Goal: Transaction & Acquisition: Purchase product/service

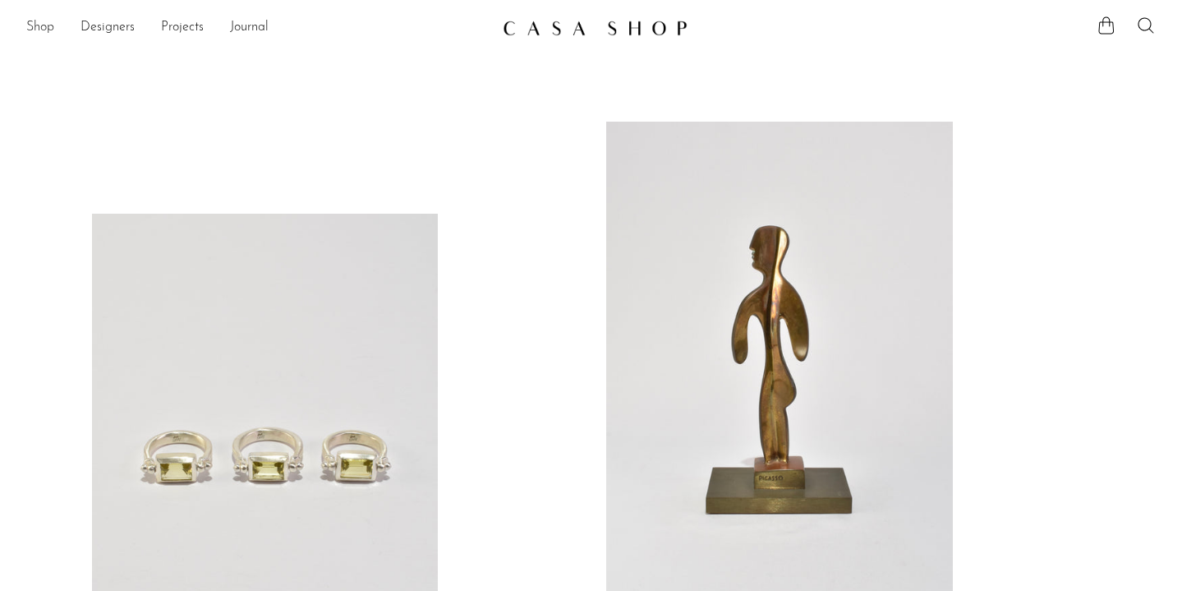
click at [39, 30] on link "Shop" at bounding box center [40, 27] width 28 height 21
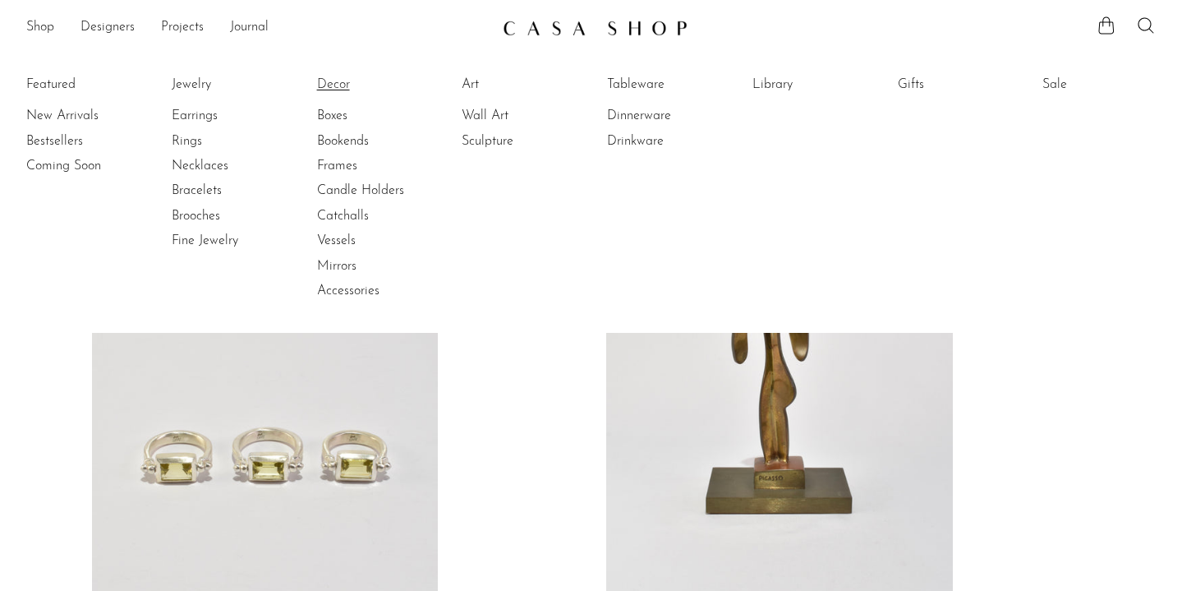
click at [340, 85] on link "Decor" at bounding box center [378, 85] width 123 height 18
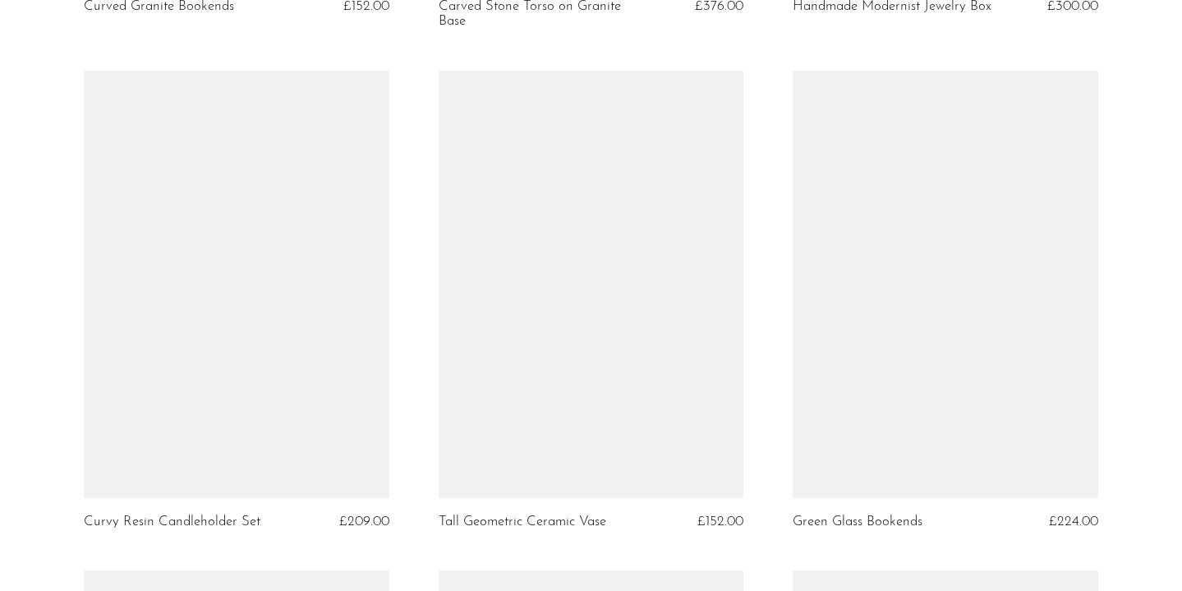
scroll to position [4643, 0]
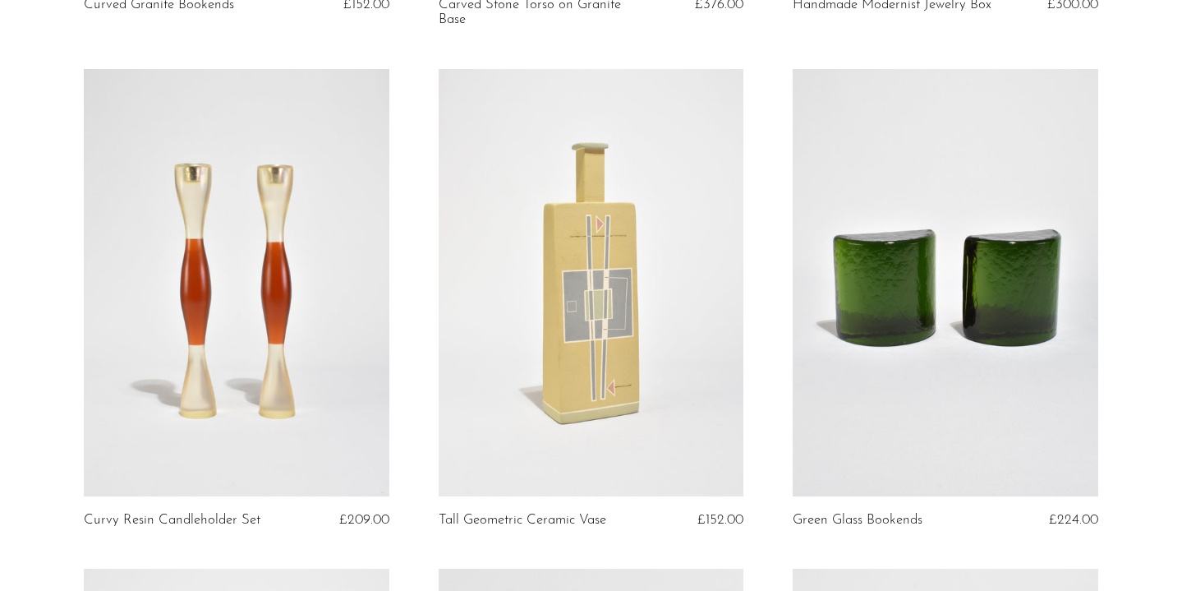
click at [1005, 315] on link at bounding box center [946, 282] width 306 height 427
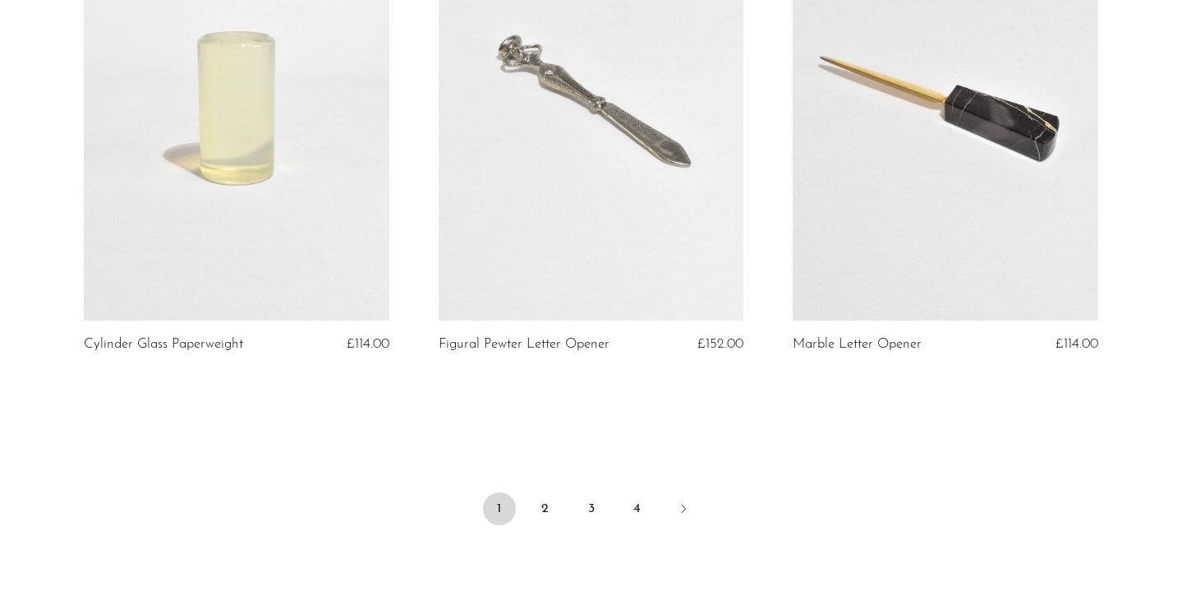
scroll to position [5810, 0]
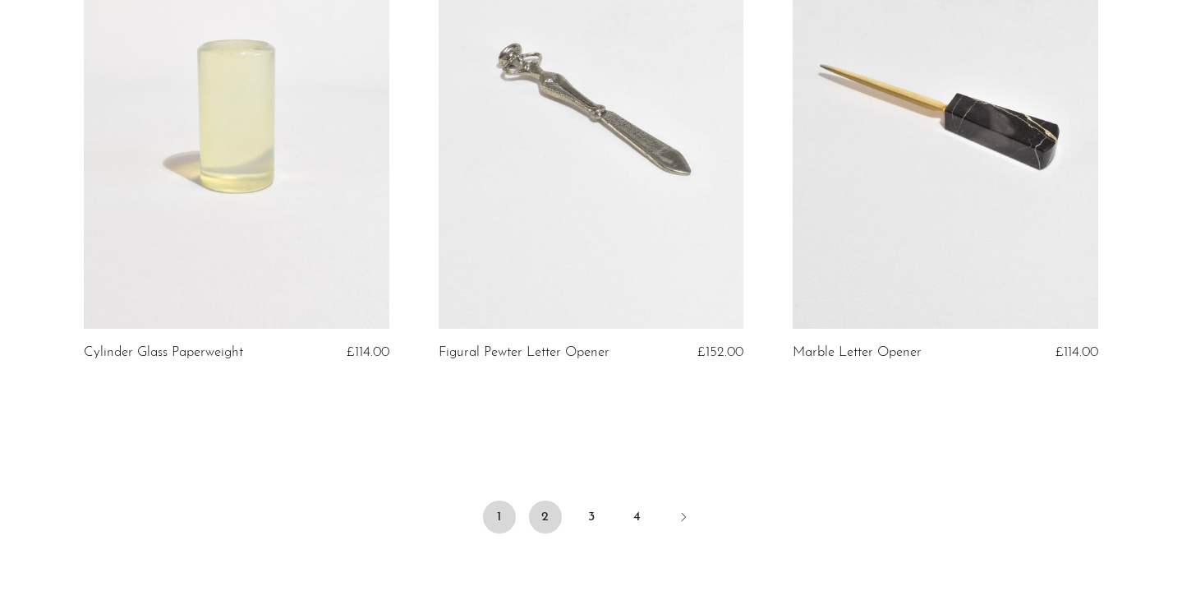
click at [542, 508] on link "2" at bounding box center [545, 516] width 33 height 33
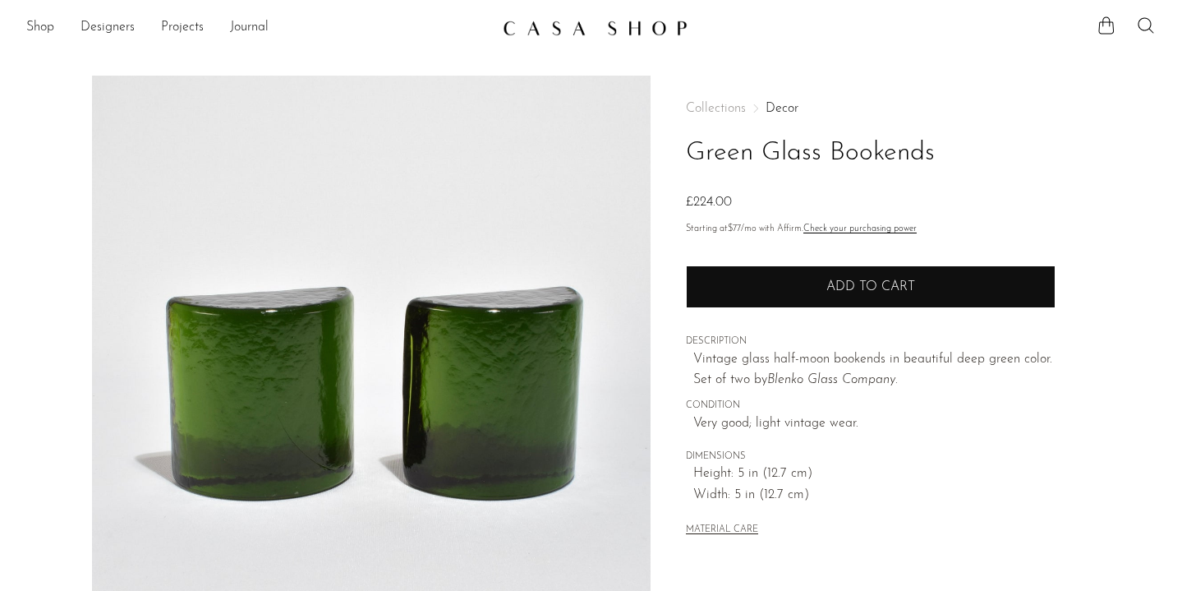
click at [963, 281] on button "Add to cart" at bounding box center [871, 286] width 370 height 43
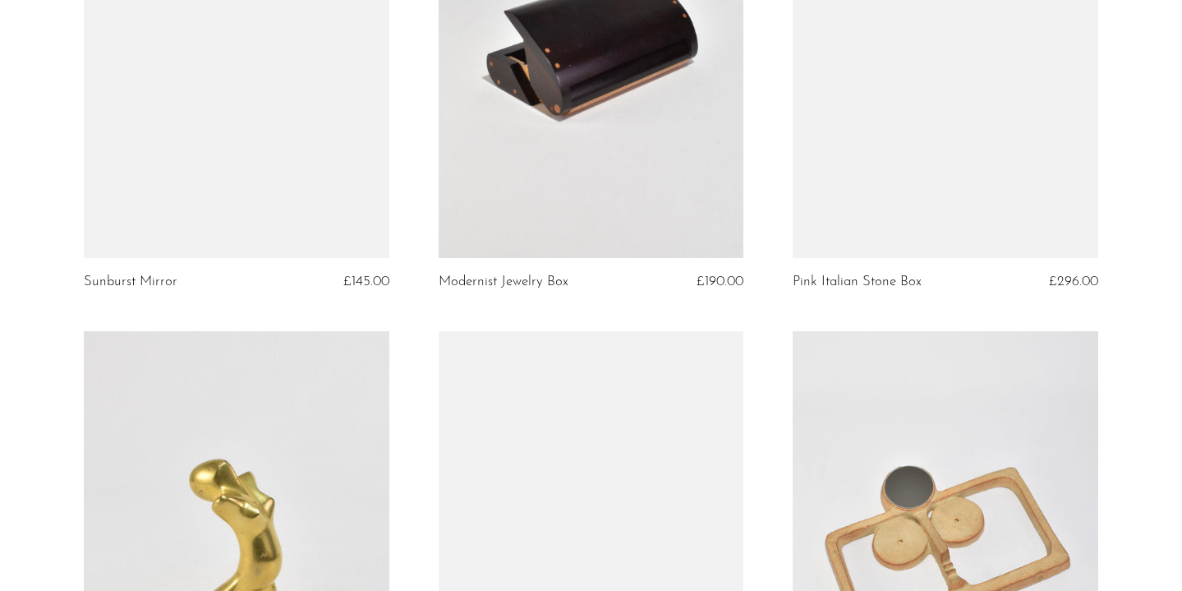
scroll to position [2228, 0]
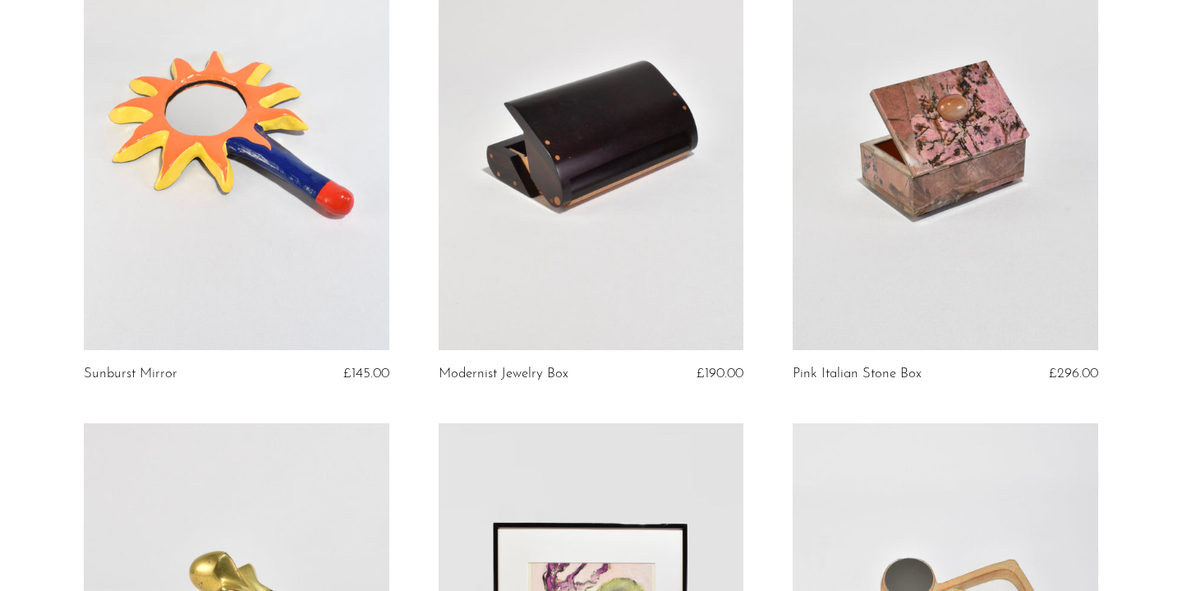
click at [1007, 194] on link at bounding box center [946, 136] width 306 height 427
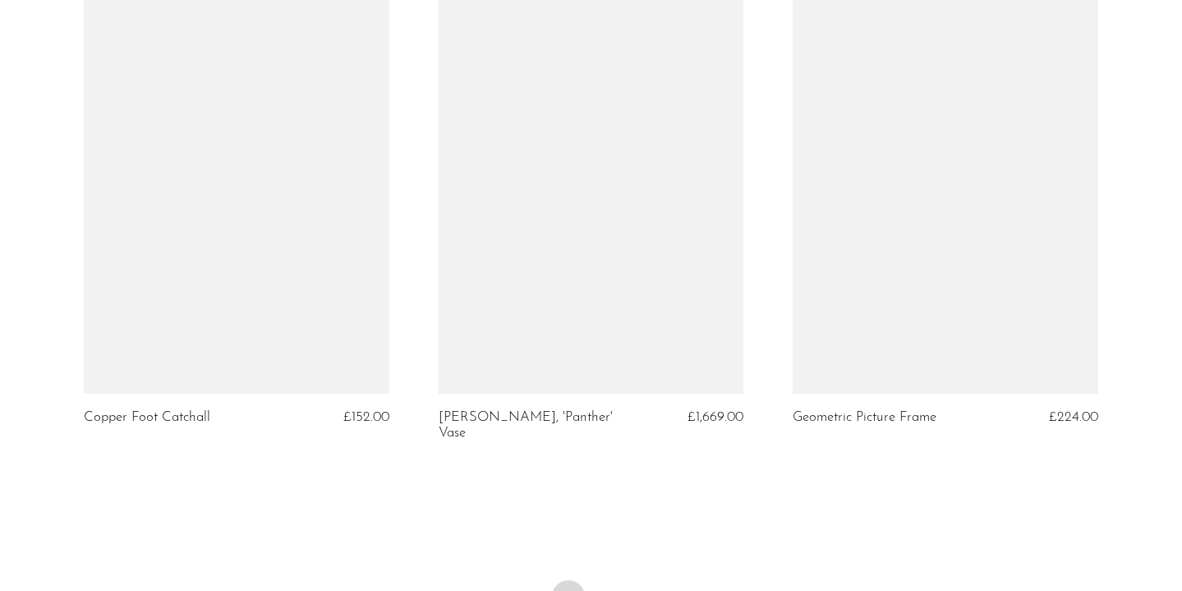
scroll to position [5690, 0]
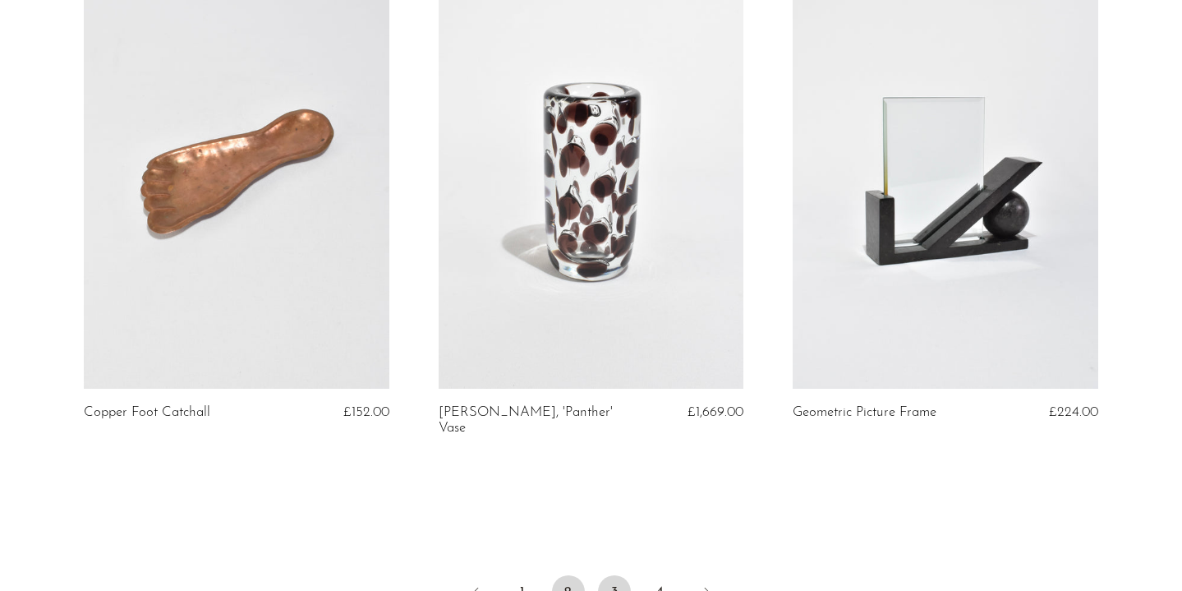
click at [601, 575] on link "3" at bounding box center [614, 591] width 33 height 33
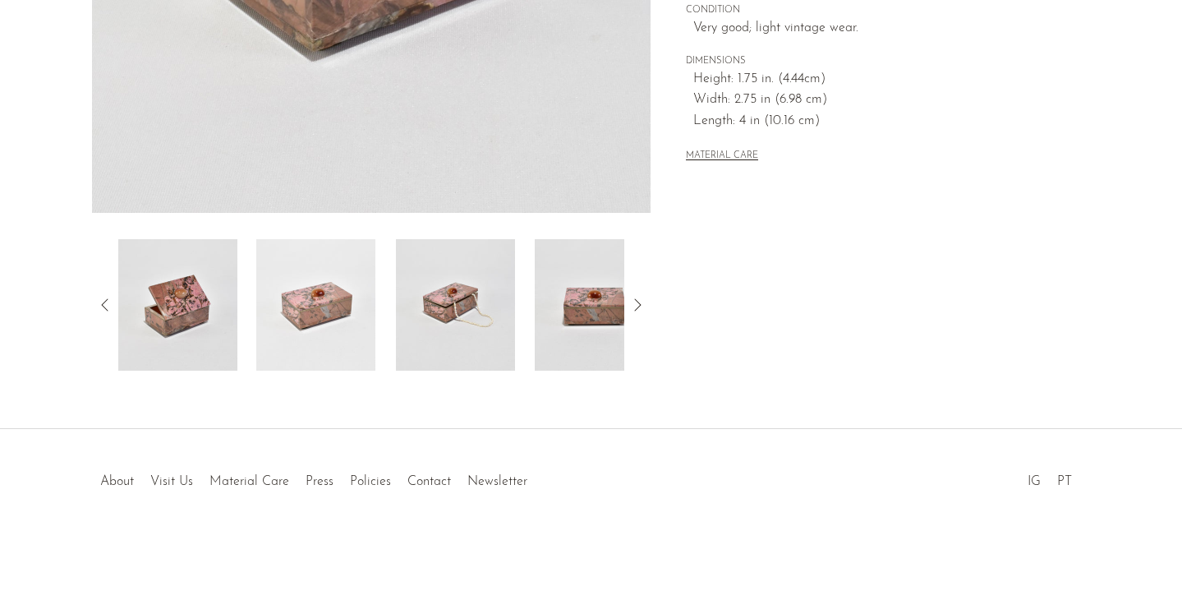
scroll to position [479, 0]
click at [360, 305] on img at bounding box center [315, 304] width 119 height 131
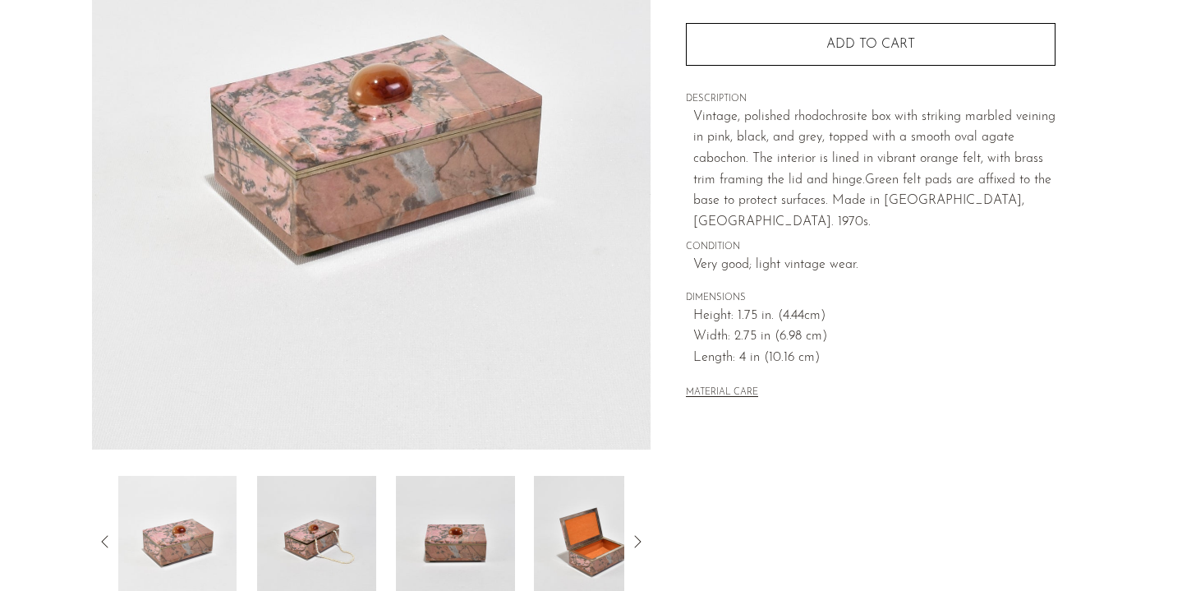
scroll to position [244, 0]
click at [312, 543] on img at bounding box center [316, 539] width 119 height 131
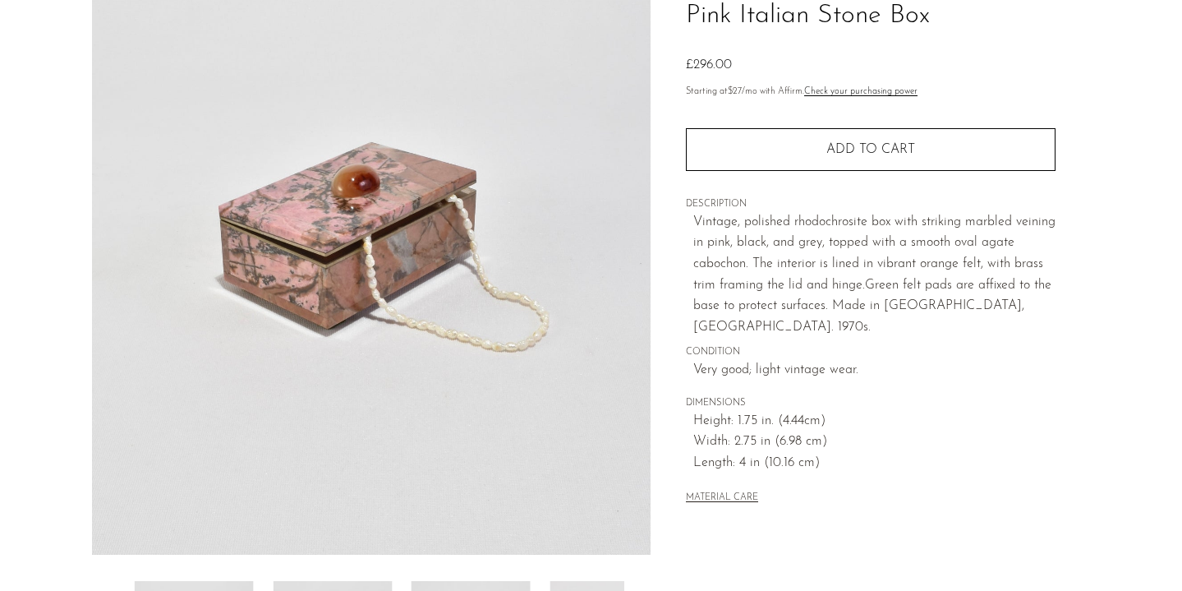
scroll to position [49, 0]
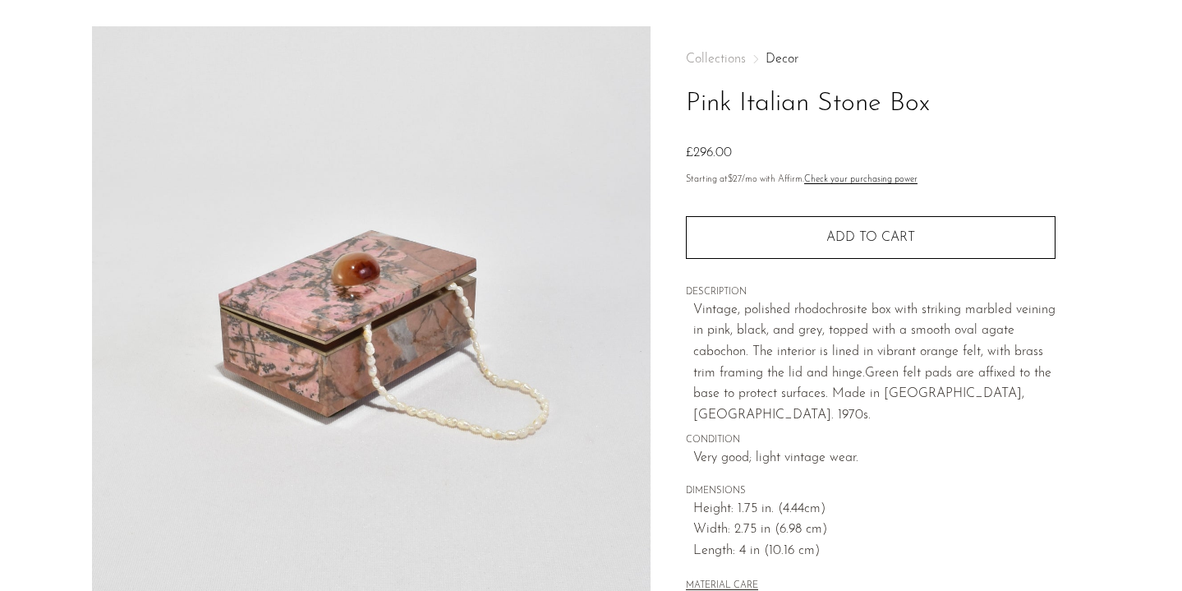
click at [757, 266] on div "Collections Decor Pink Italian Stone Box £296.00 Starting at $27 /mo with Affir…" at bounding box center [871, 323] width 370 height 595
click at [772, 246] on button "Add to cart" at bounding box center [871, 237] width 370 height 43
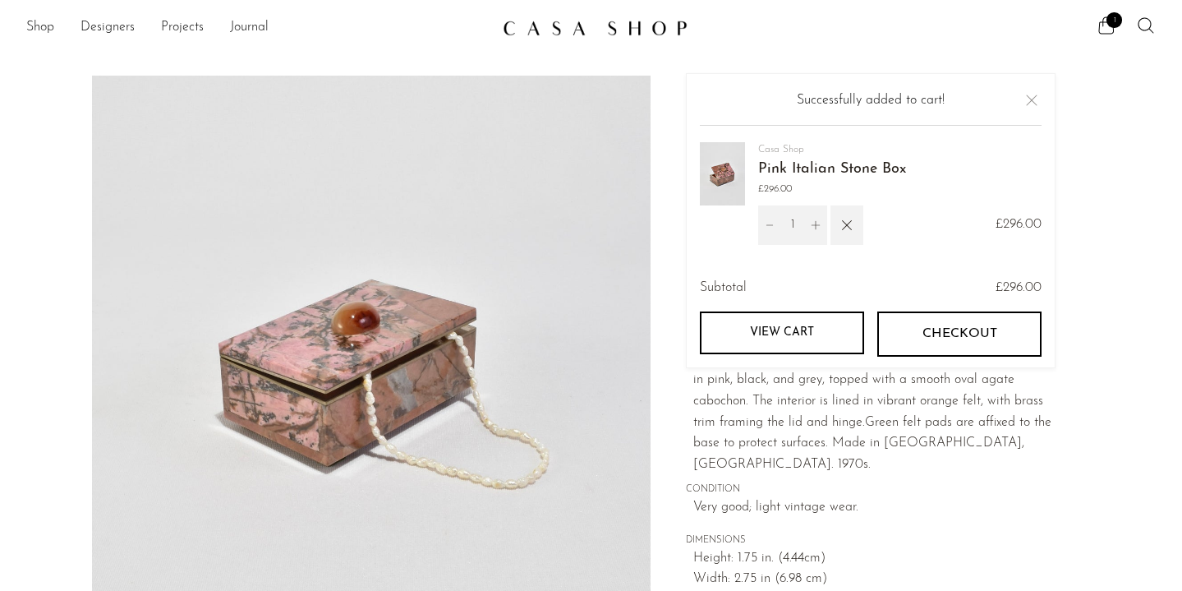
scroll to position [0, 0]
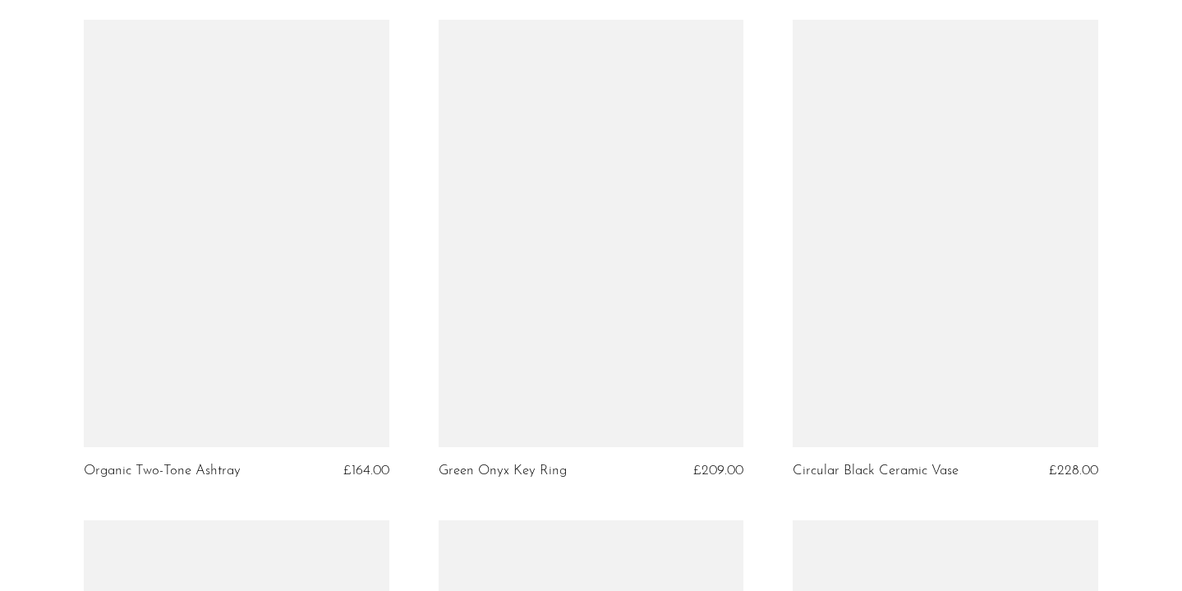
scroll to position [2647, 0]
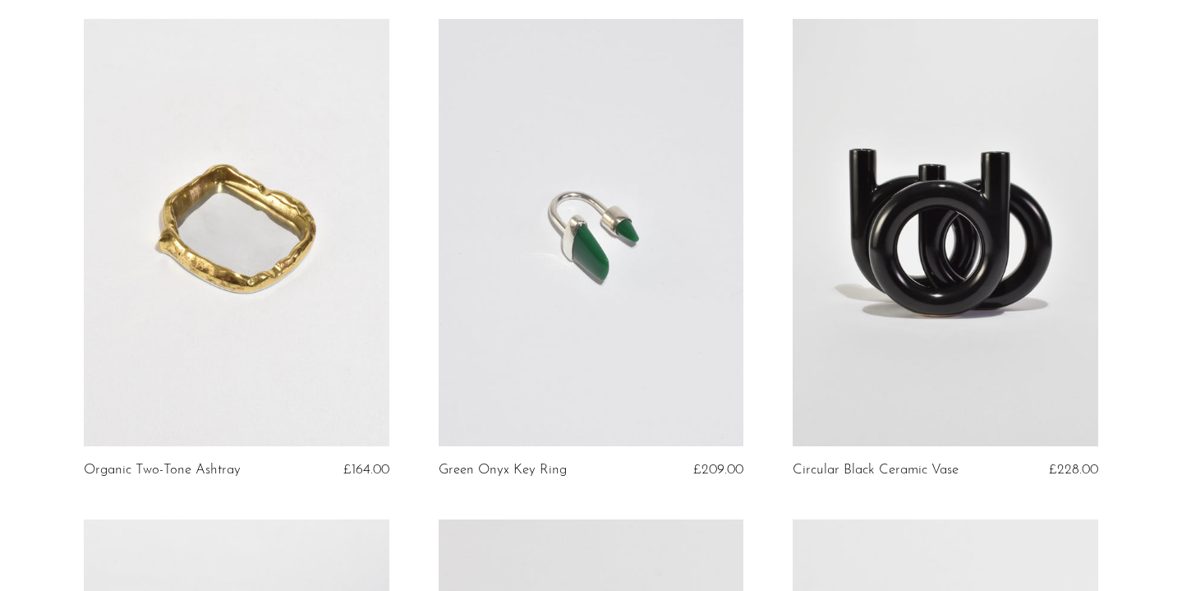
click at [278, 320] on link at bounding box center [237, 232] width 306 height 427
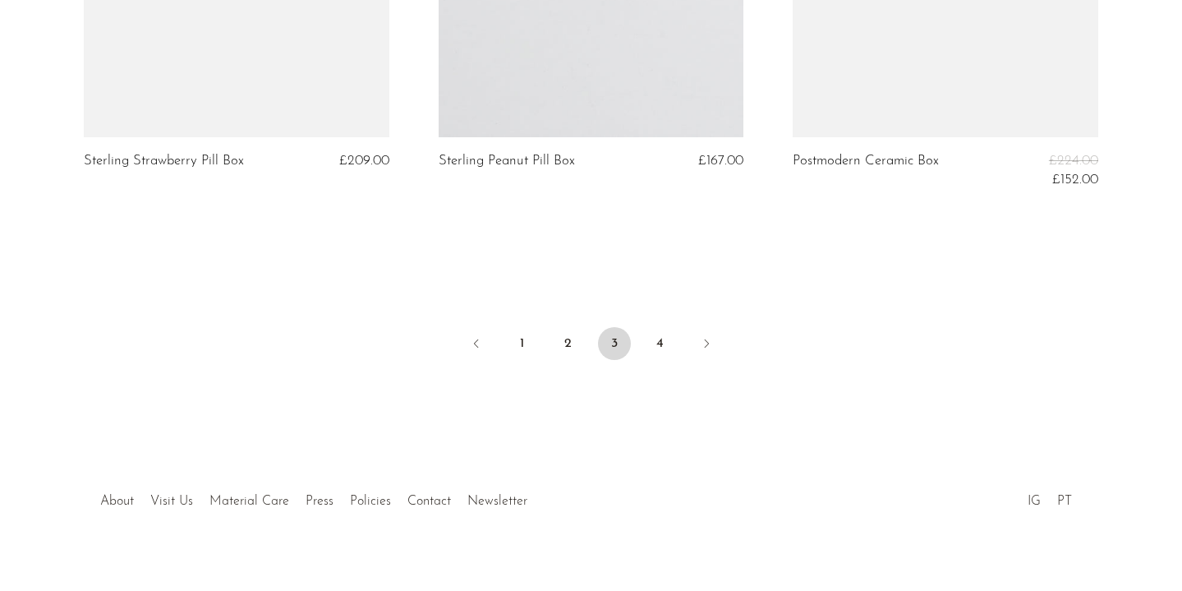
scroll to position [6008, 0]
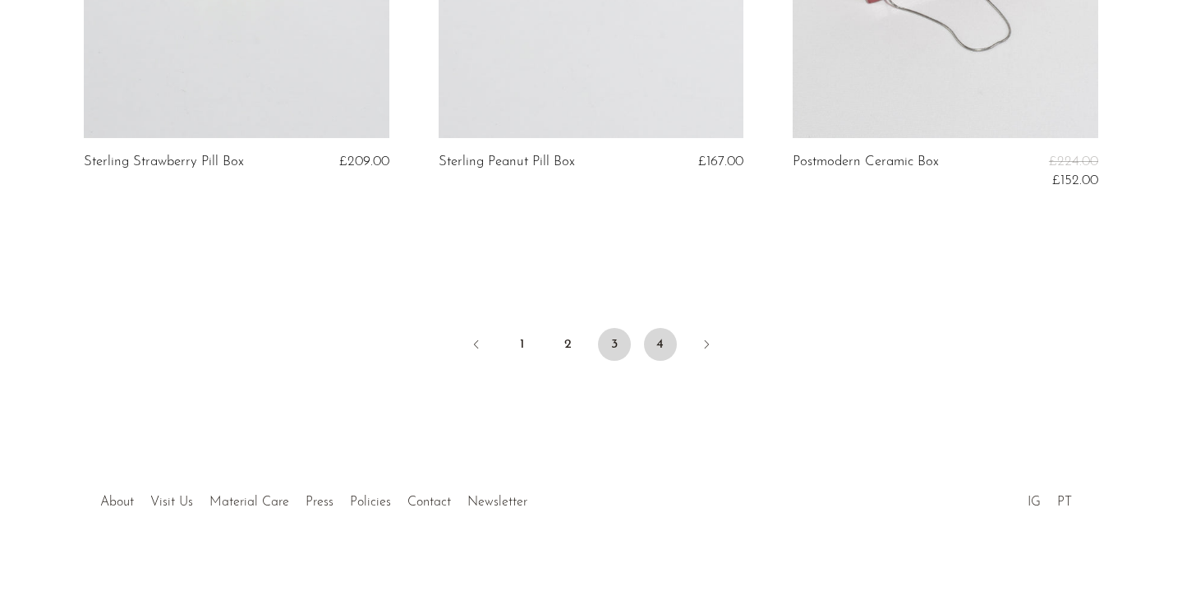
click at [672, 328] on link "4" at bounding box center [660, 344] width 33 height 33
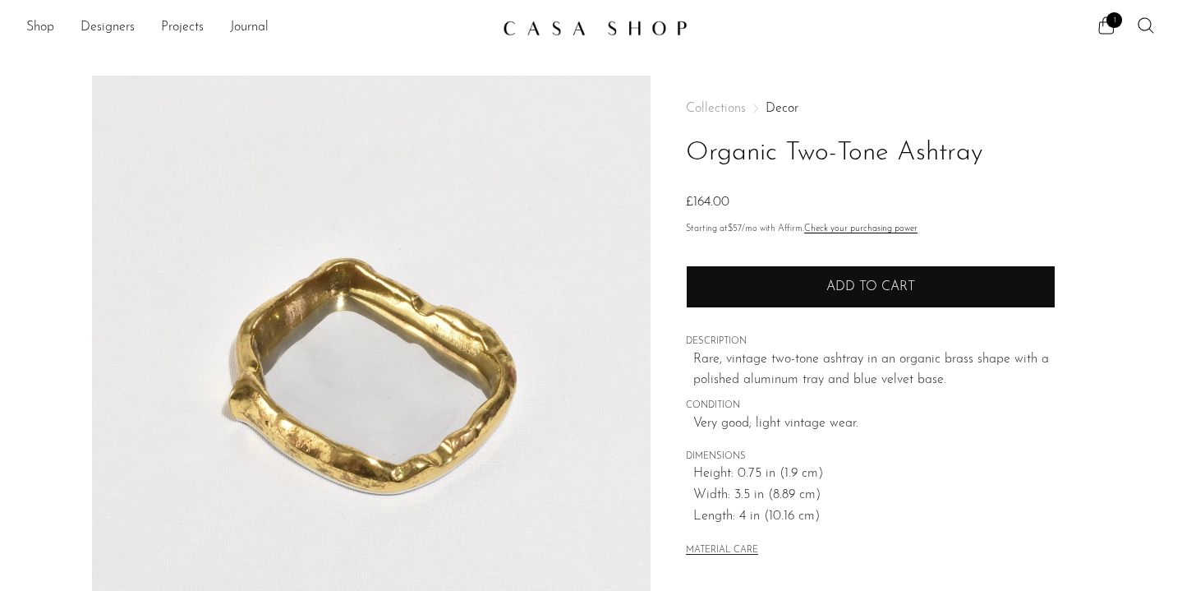
click at [735, 282] on button "Add to cart" at bounding box center [871, 286] width 370 height 43
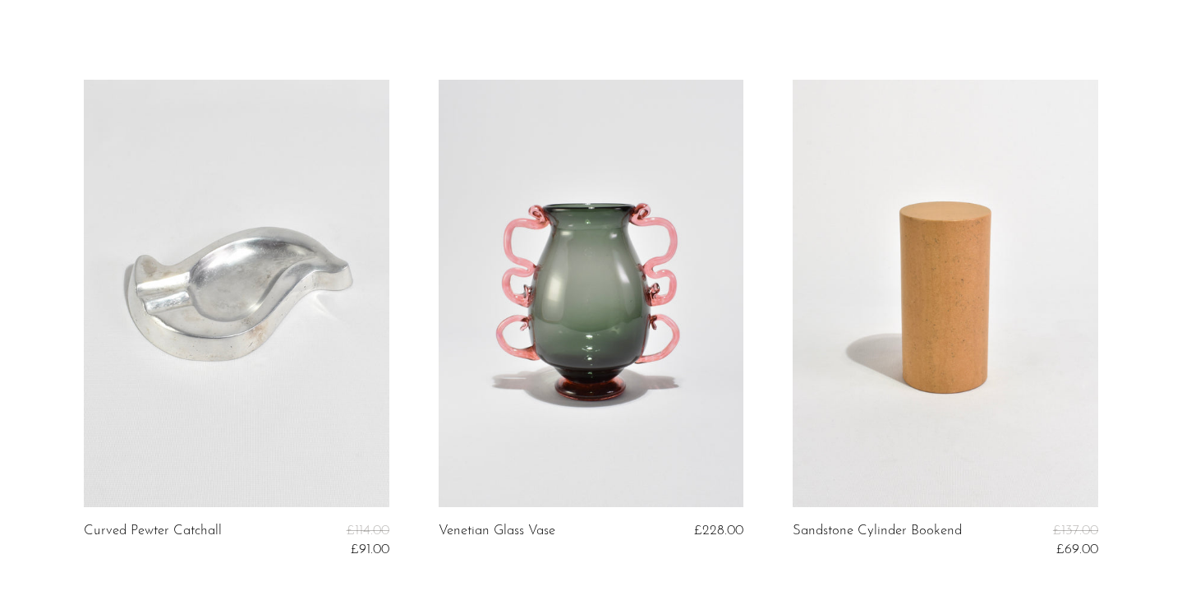
scroll to position [73, 0]
click at [705, 303] on link at bounding box center [592, 291] width 306 height 427
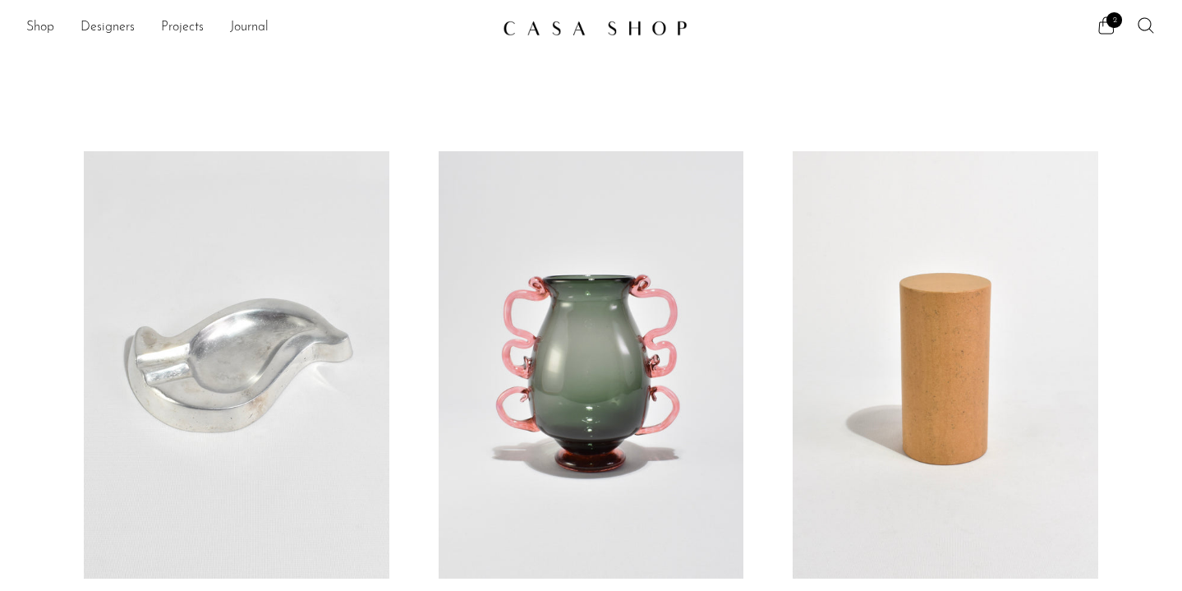
scroll to position [0, 0]
click at [35, 30] on link "Shop" at bounding box center [40, 27] width 28 height 21
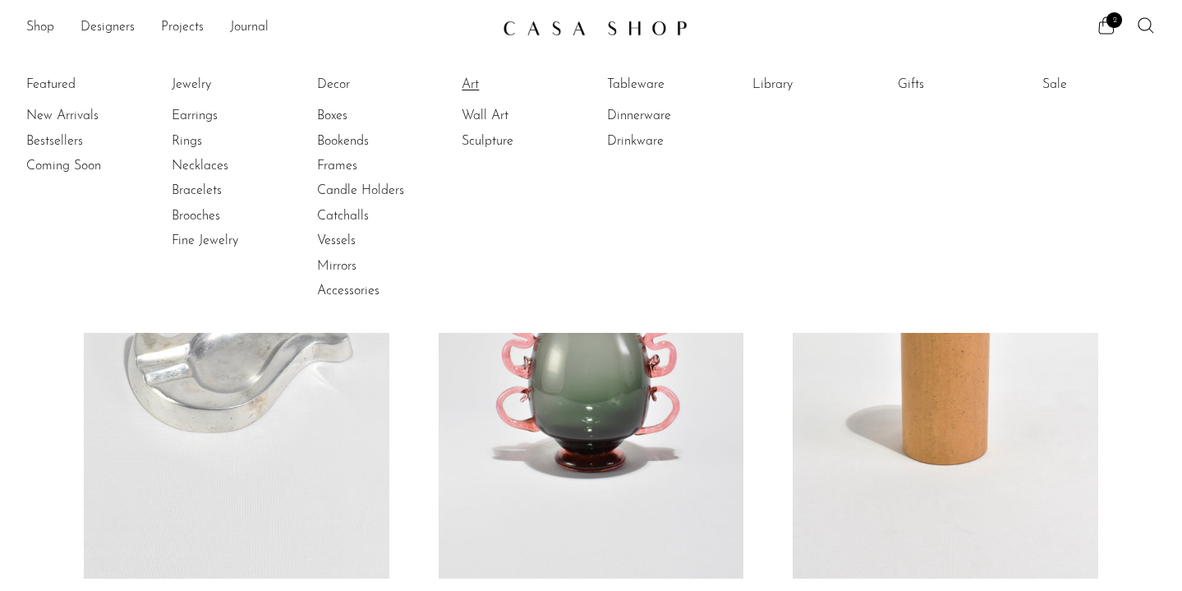
click at [468, 84] on link "Art" at bounding box center [523, 85] width 123 height 18
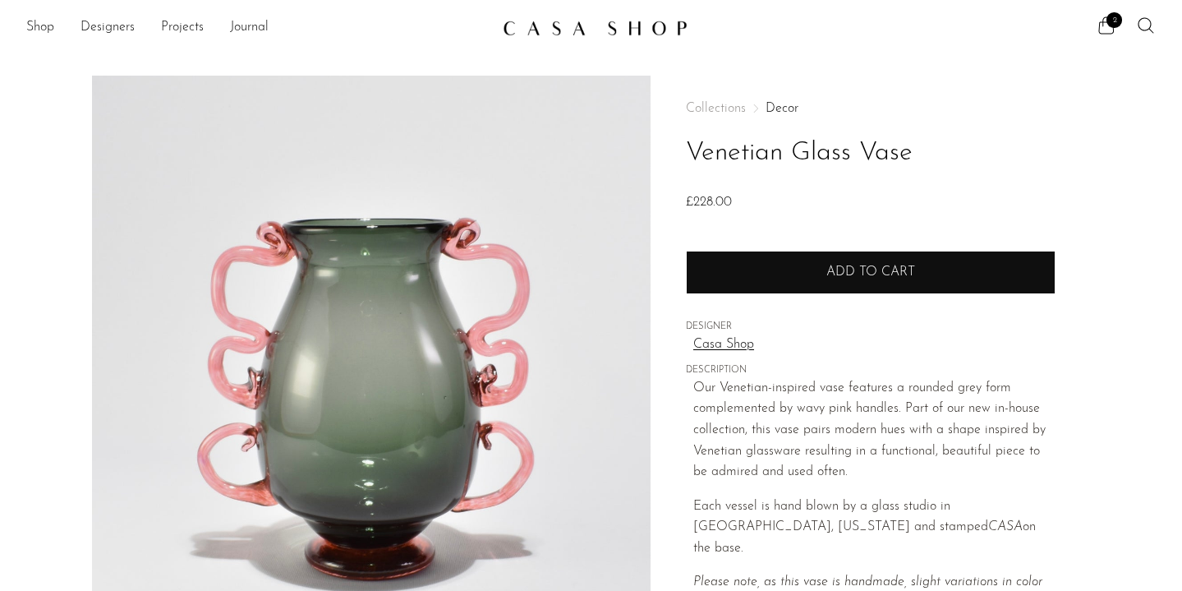
click at [733, 288] on button "Add to cart" at bounding box center [871, 272] width 370 height 43
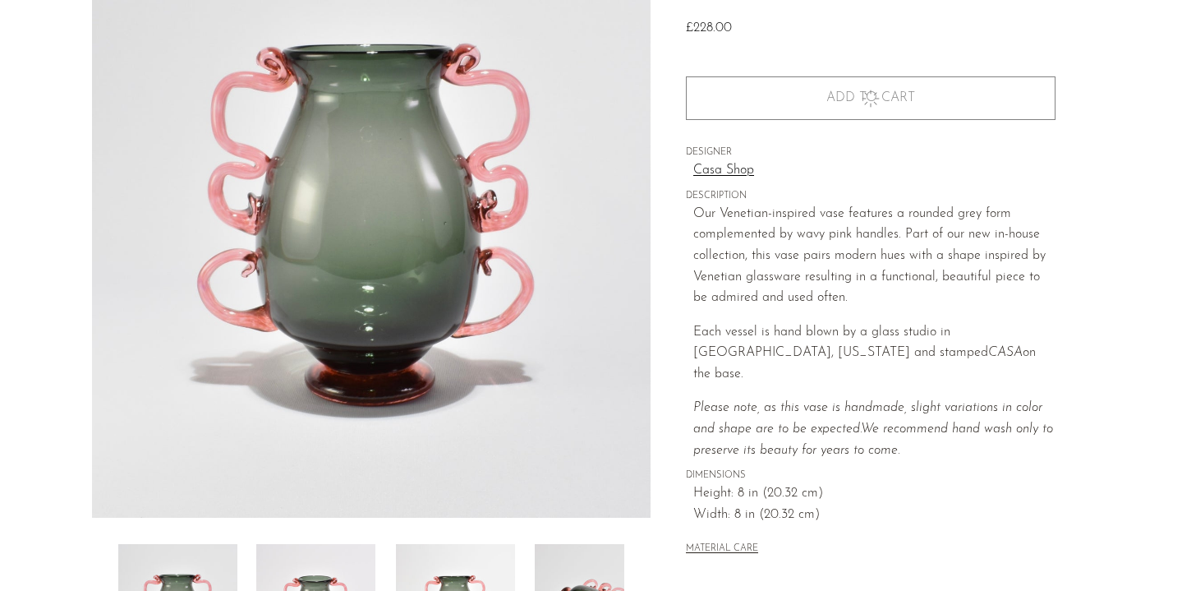
scroll to position [406, 0]
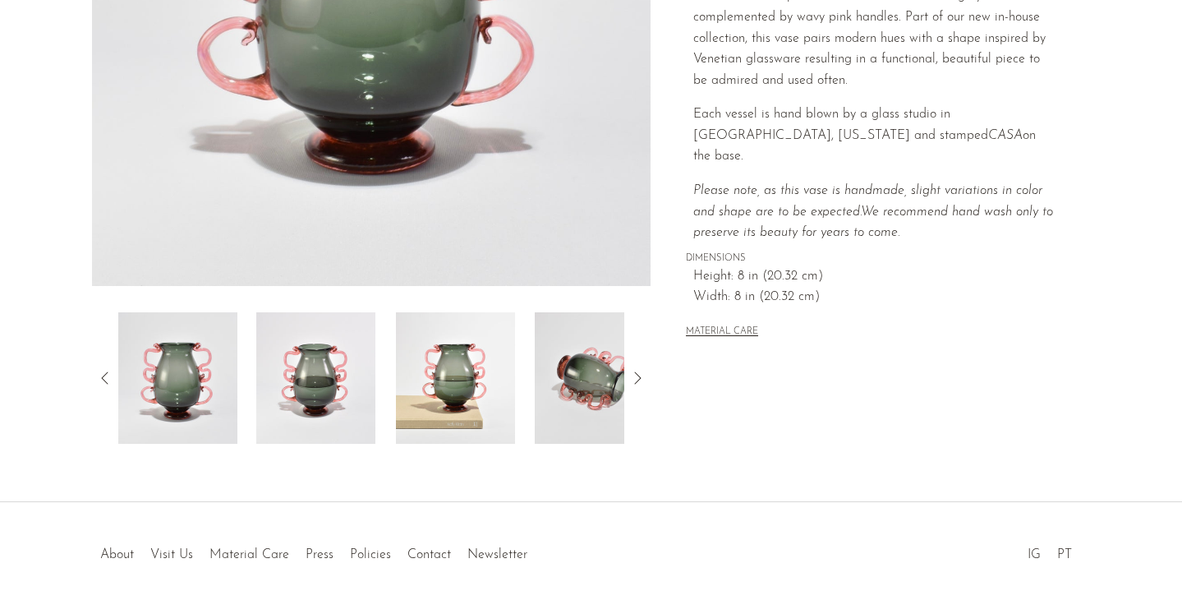
click at [474, 377] on img at bounding box center [455, 377] width 119 height 131
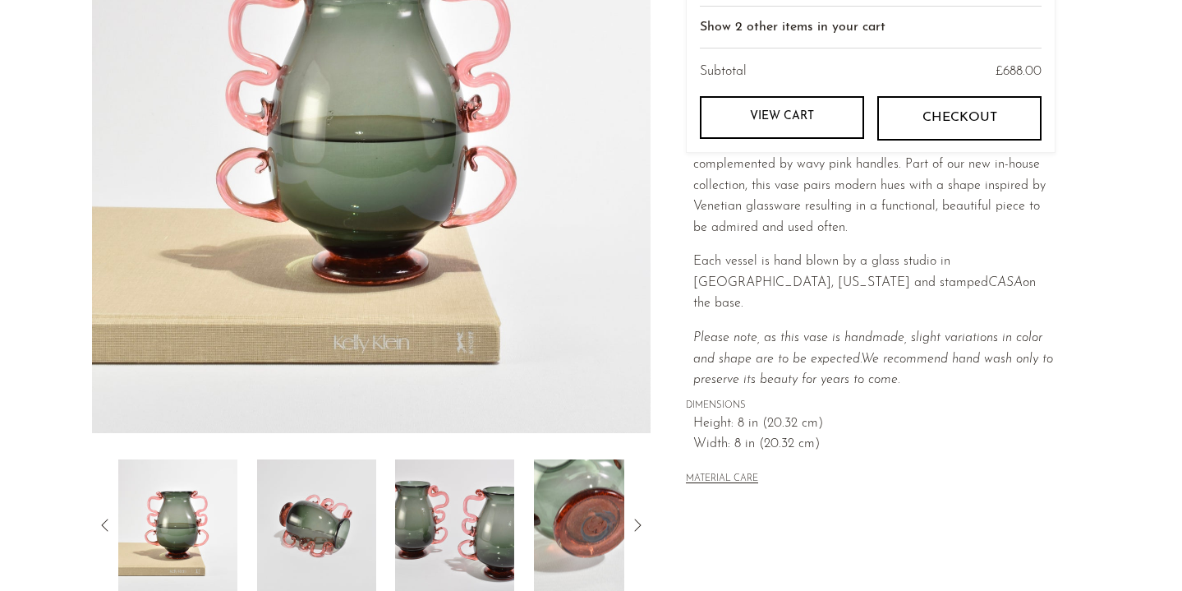
scroll to position [259, 0]
click at [466, 515] on img at bounding box center [454, 524] width 119 height 131
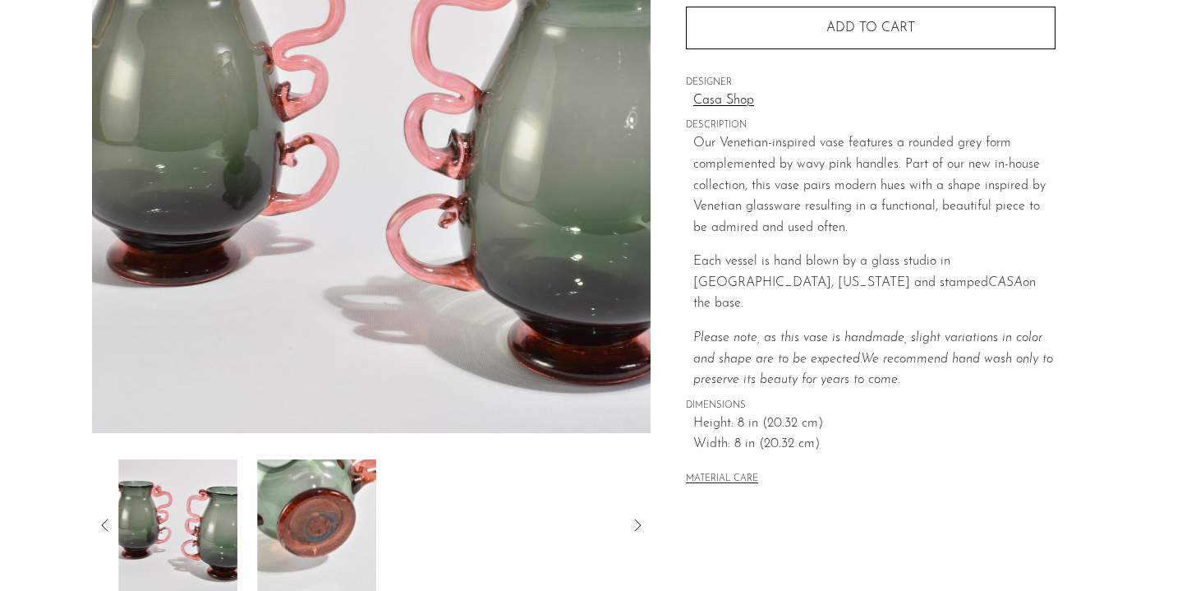
click at [338, 500] on img at bounding box center [317, 524] width 119 height 131
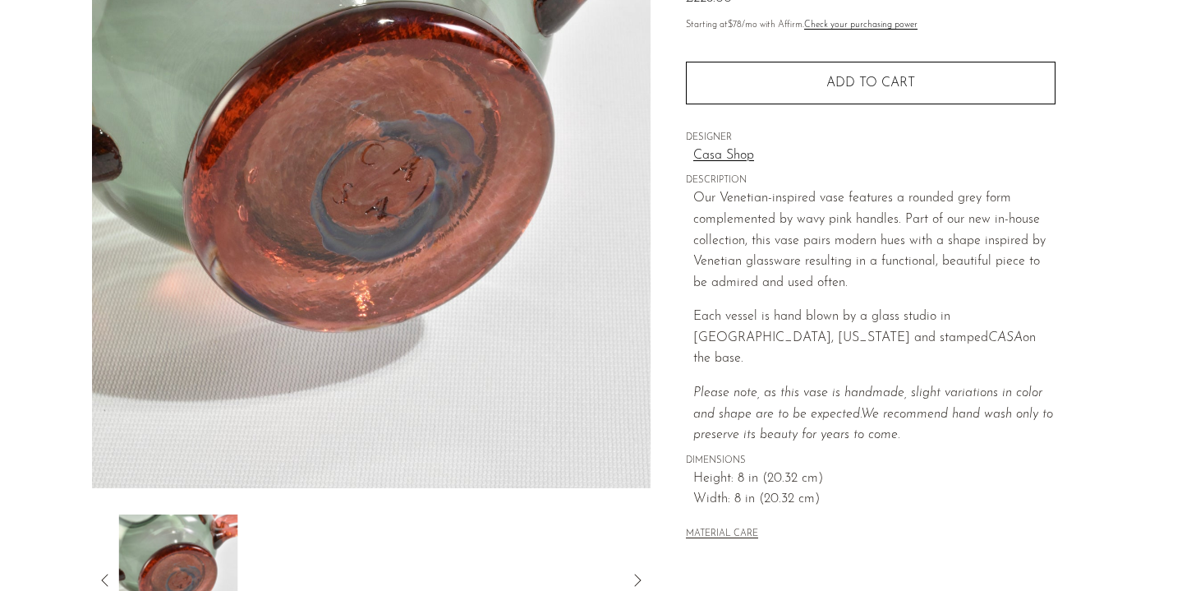
scroll to position [243, 0]
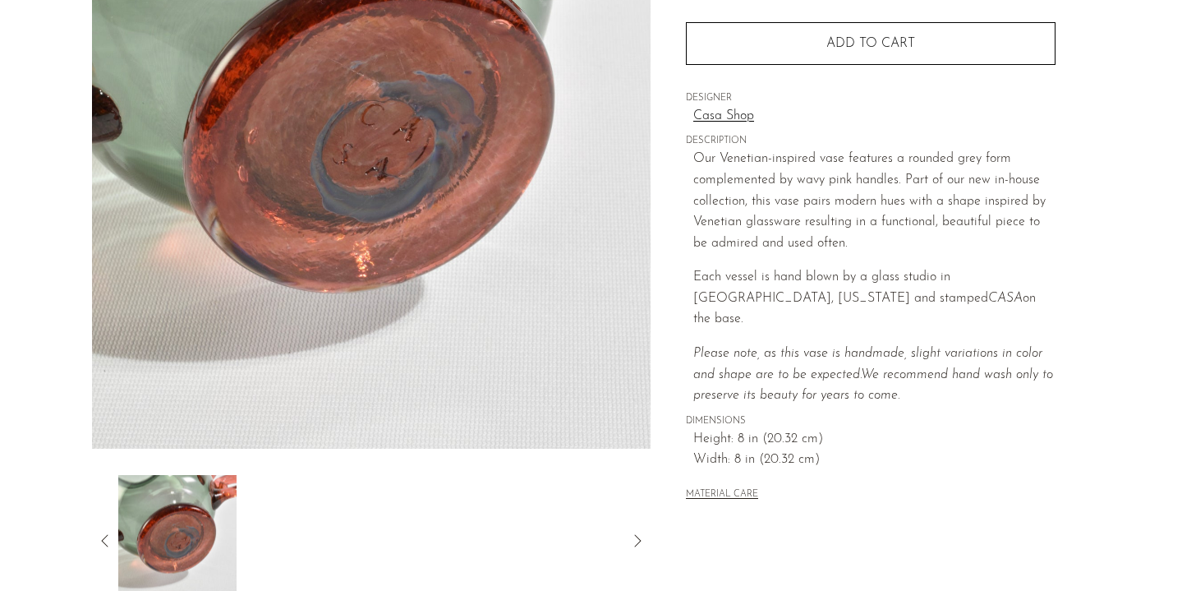
click at [103, 540] on icon at bounding box center [105, 541] width 20 height 20
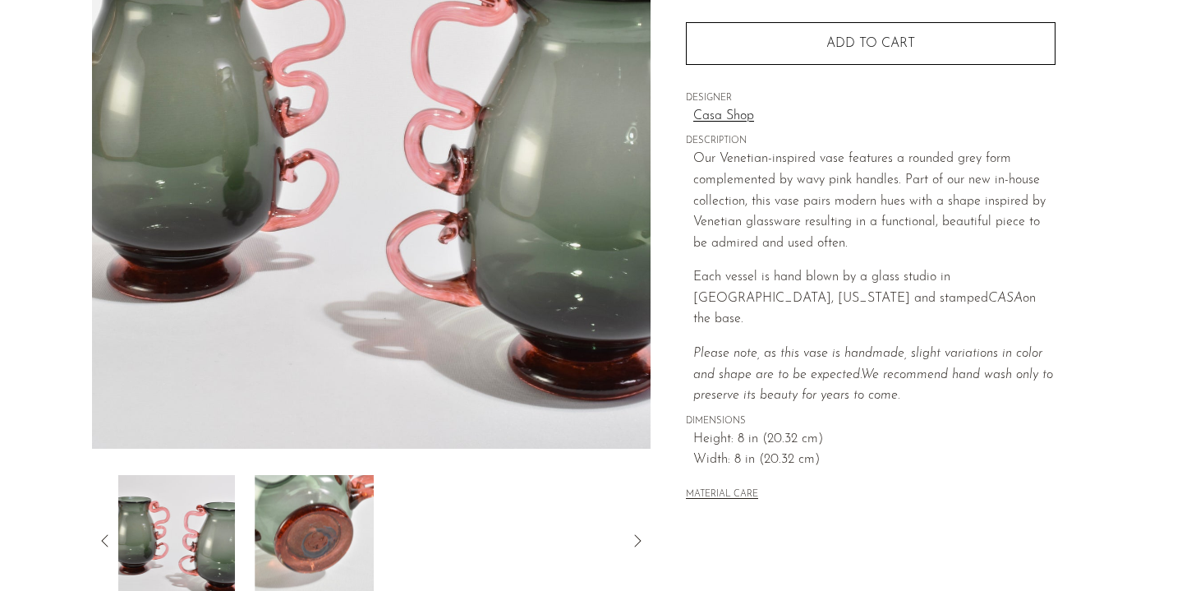
click at [151, 526] on img at bounding box center [176, 540] width 119 height 131
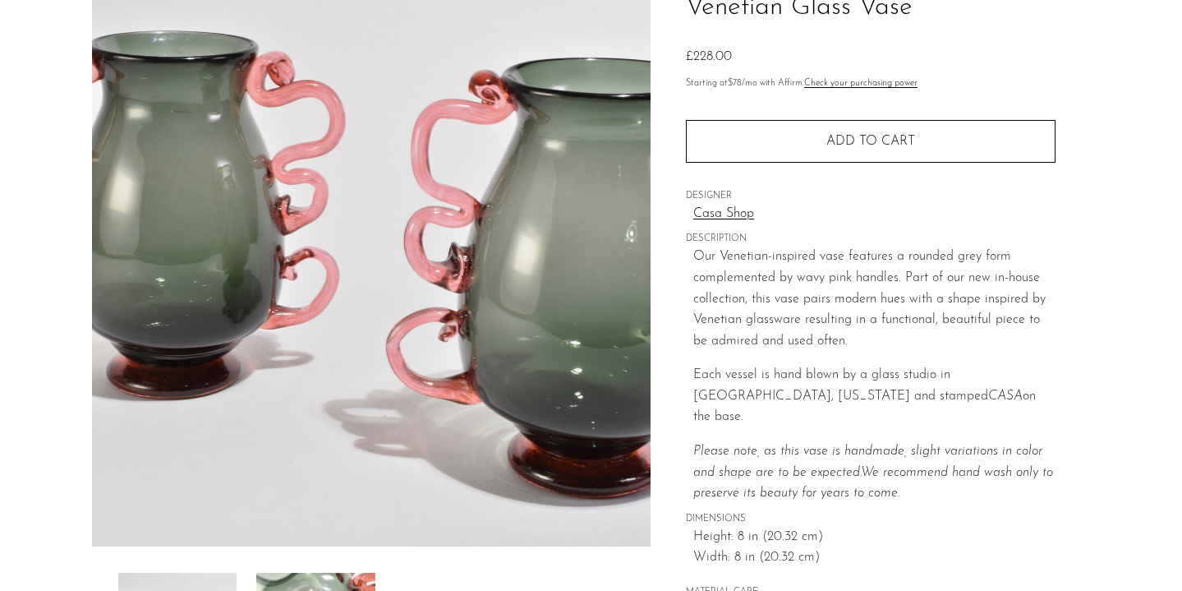
scroll to position [153, 0]
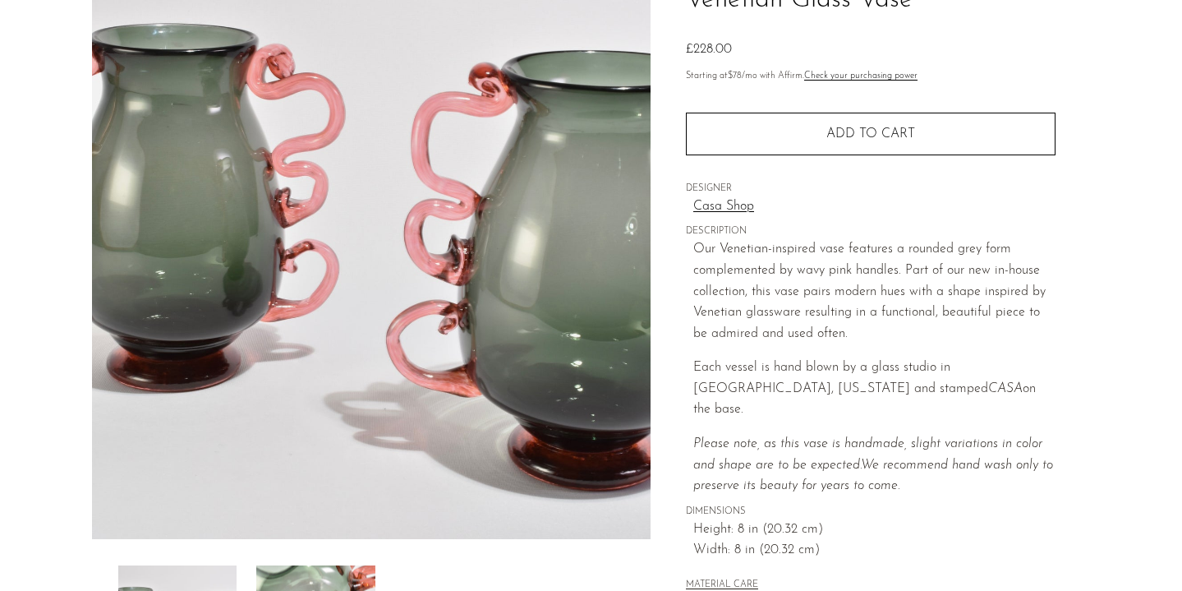
click at [743, 136] on button "Add to cart" at bounding box center [871, 134] width 370 height 43
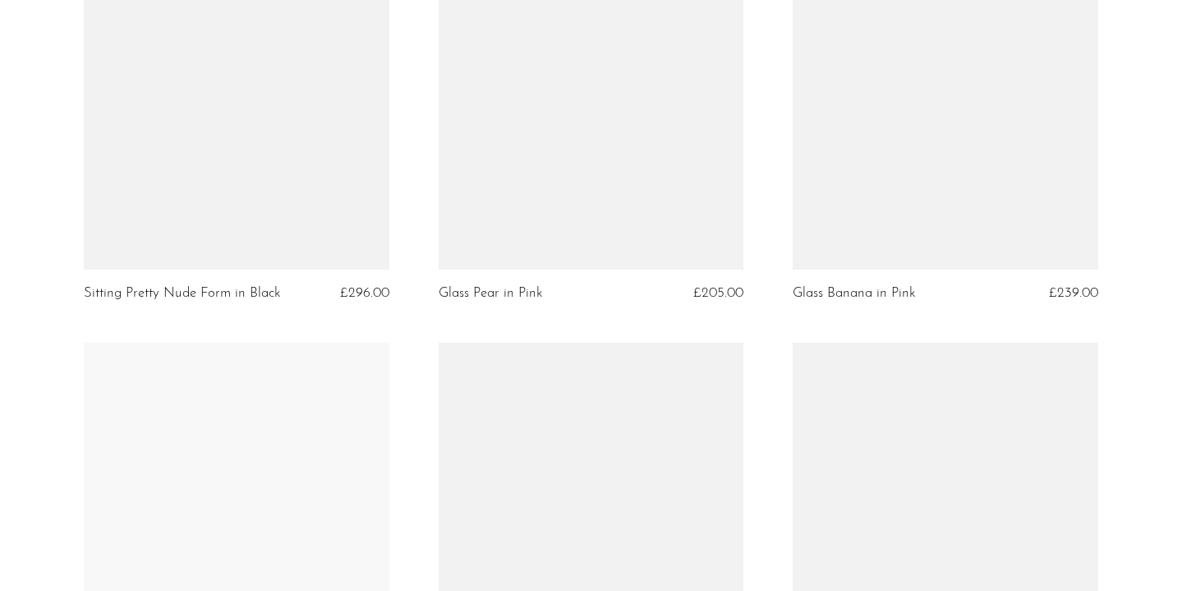
scroll to position [5815, 0]
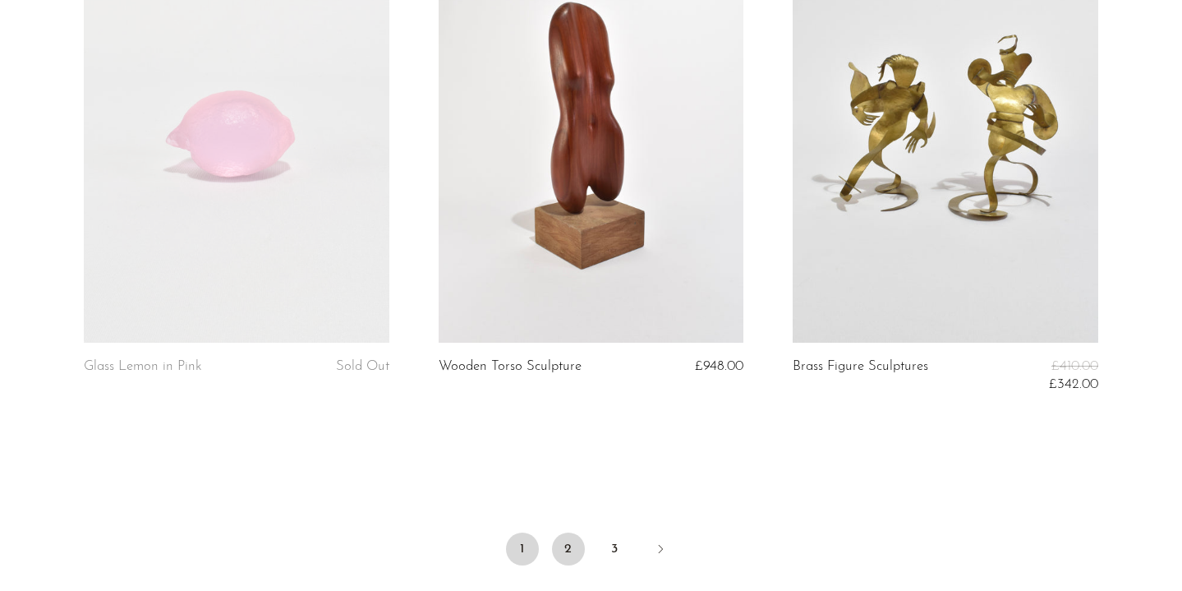
click at [575, 558] on link "2" at bounding box center [568, 548] width 33 height 33
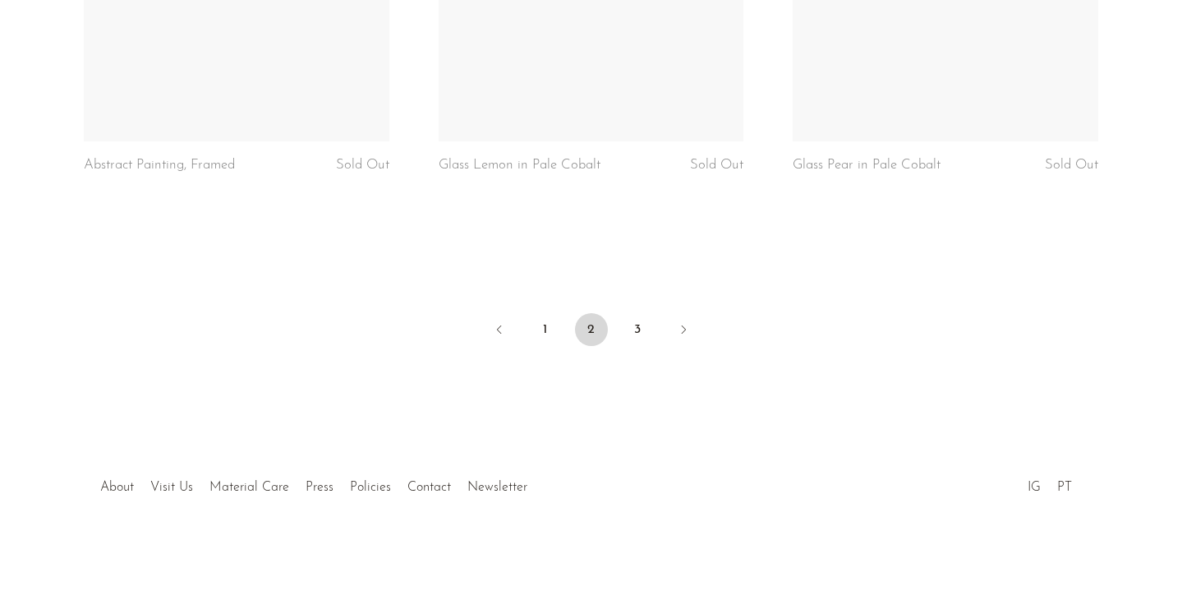
scroll to position [6040, 0]
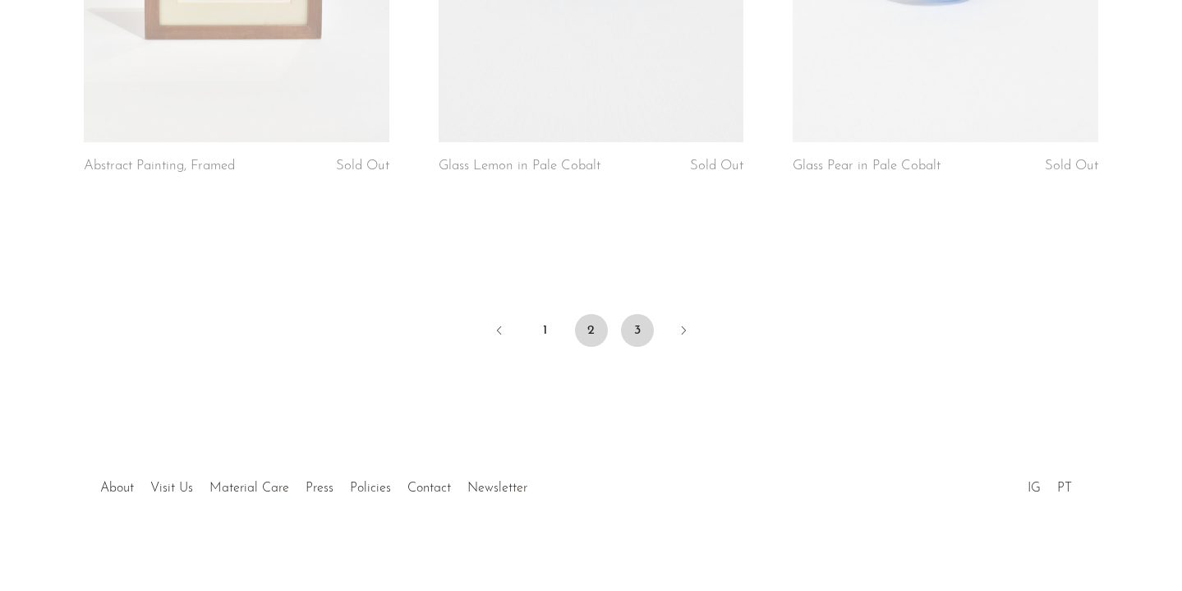
click at [628, 329] on link "3" at bounding box center [637, 330] width 33 height 33
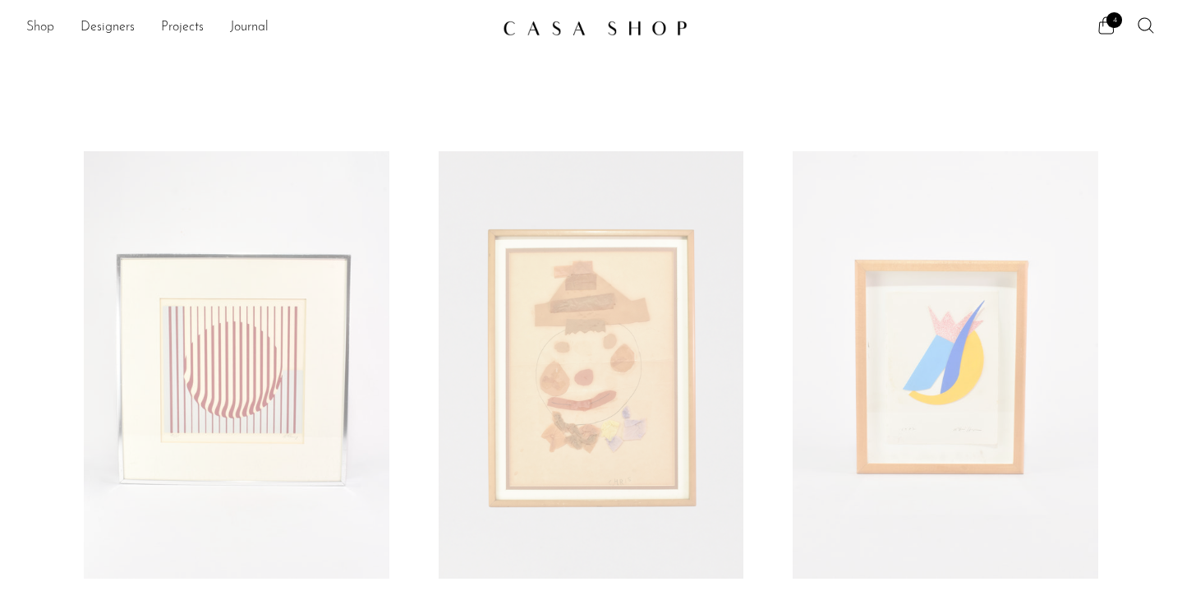
click at [44, 30] on link "Shop" at bounding box center [40, 27] width 28 height 21
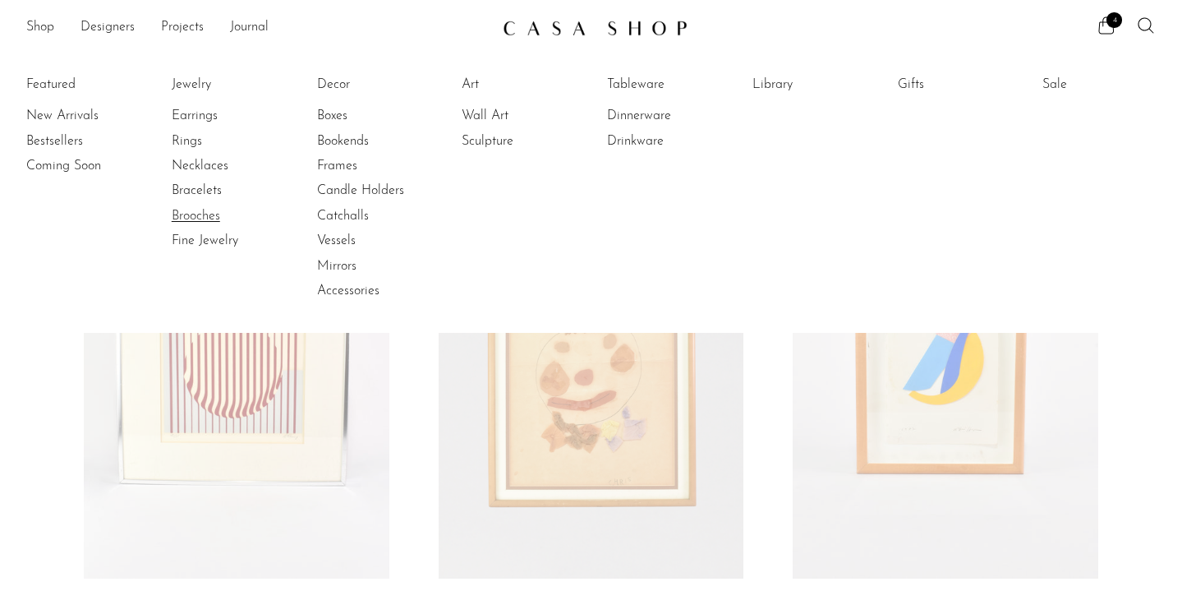
click at [190, 211] on link "Brooches" at bounding box center [233, 216] width 123 height 18
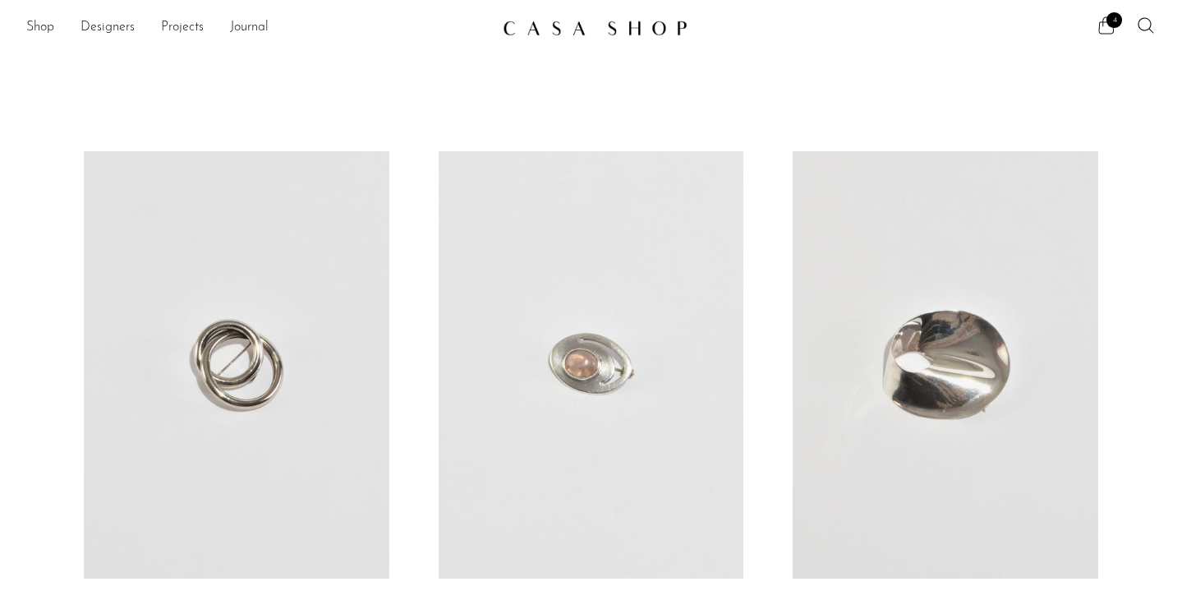
click at [1109, 15] on span "4" at bounding box center [1114, 20] width 16 height 16
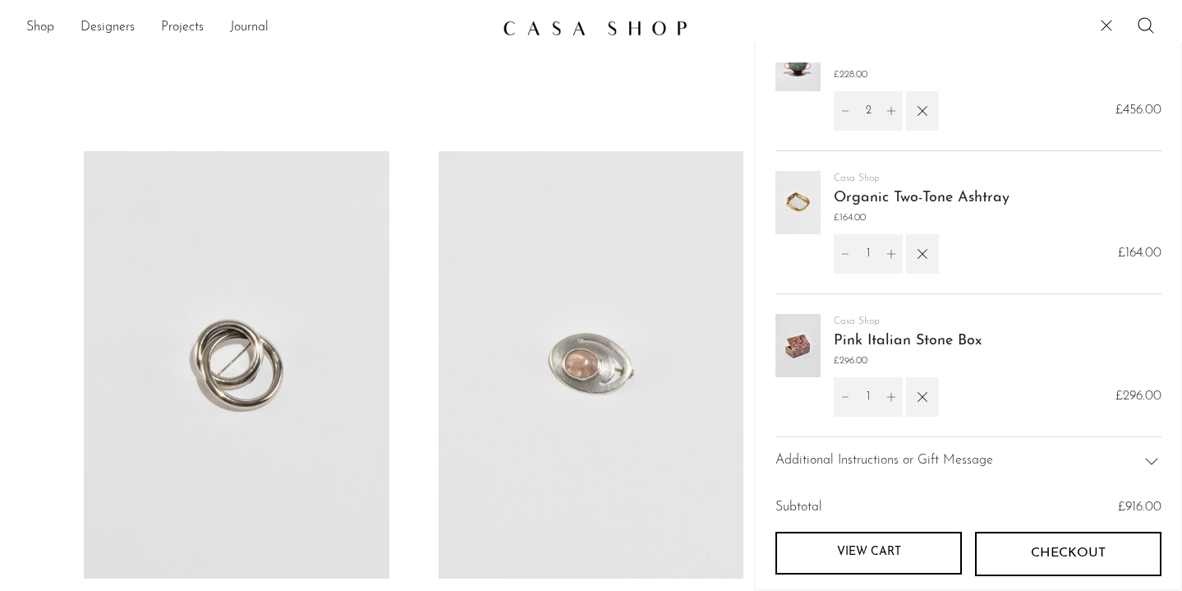
scroll to position [34, 0]
click at [795, 338] on img at bounding box center [797, 346] width 45 height 63
click at [844, 344] on link "Pink Italian Stone Box" at bounding box center [908, 341] width 148 height 15
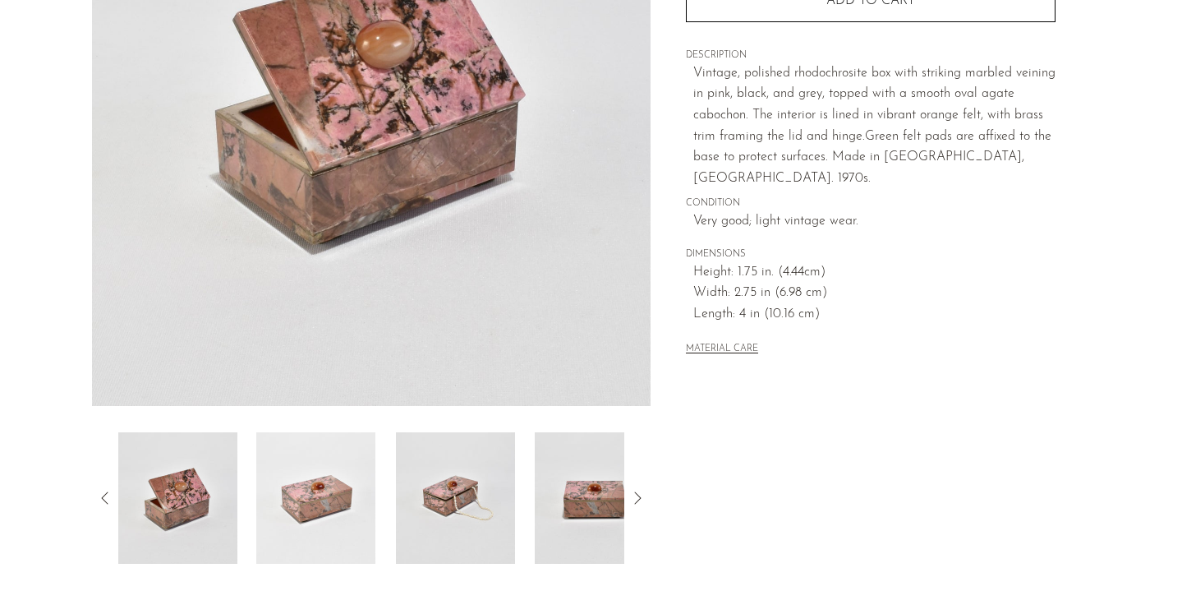
scroll to position [295, 0]
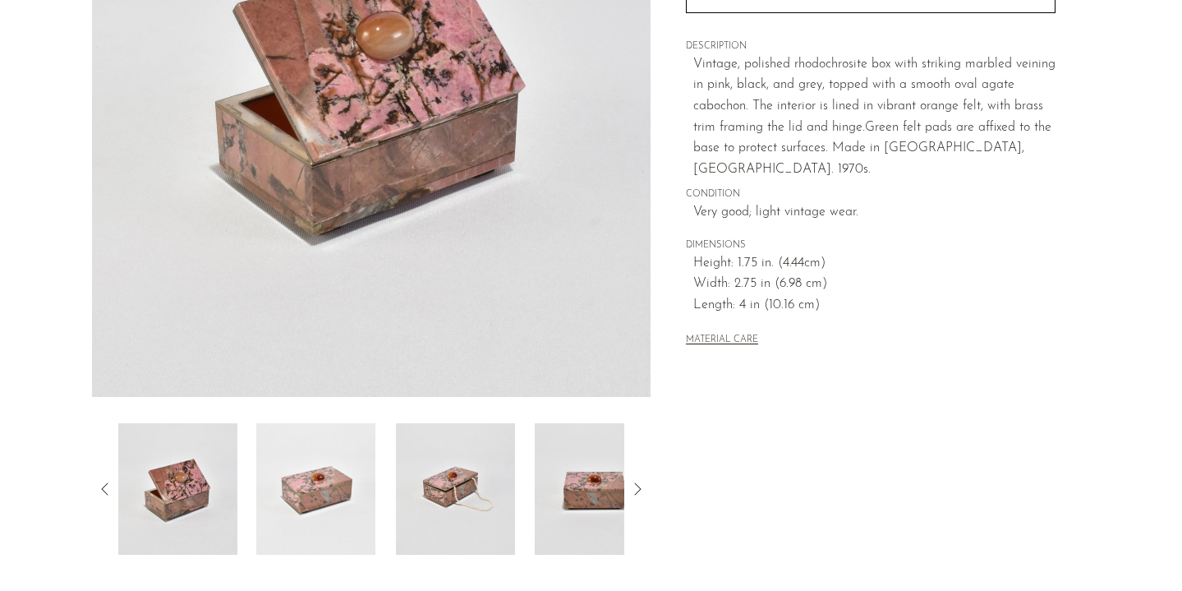
click at [463, 479] on img at bounding box center [455, 488] width 119 height 131
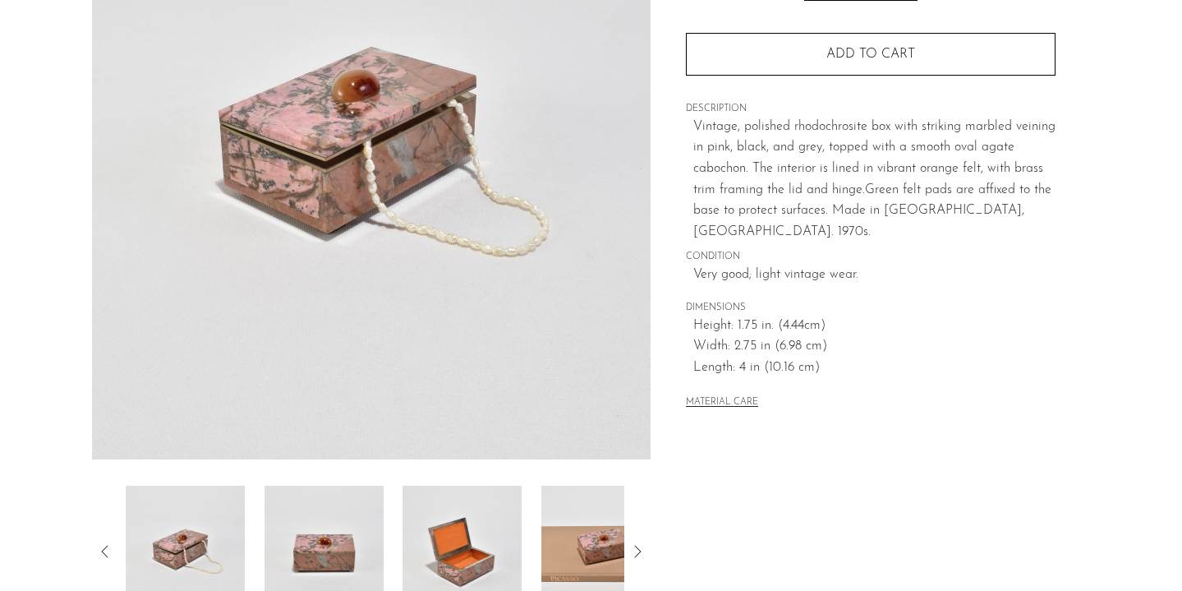
scroll to position [223, 0]
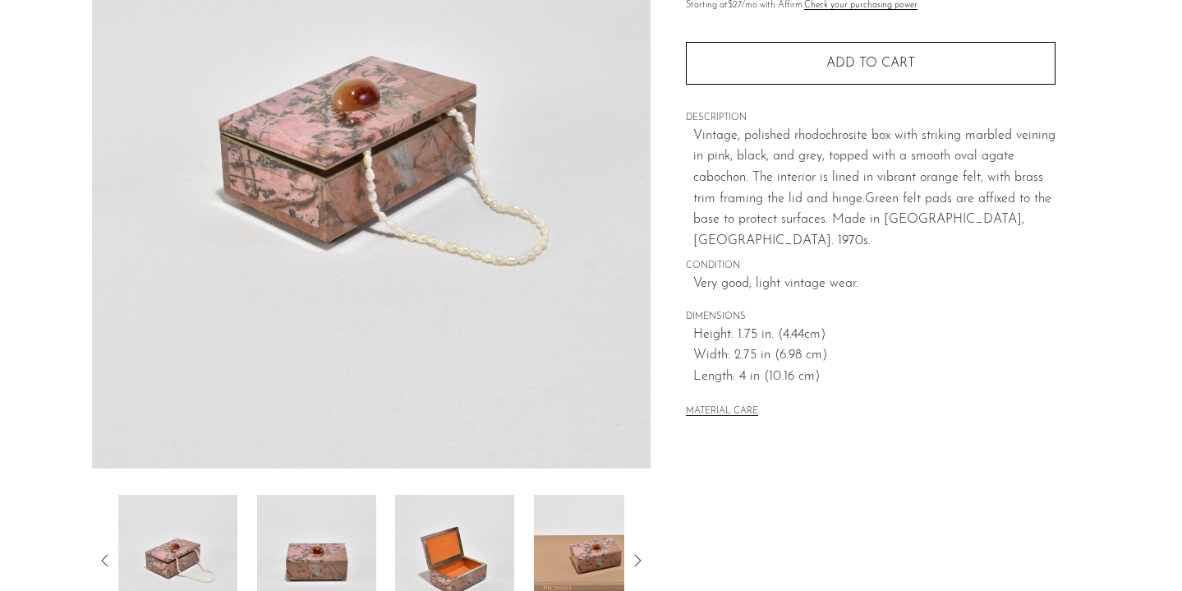
click at [467, 546] on img at bounding box center [454, 559] width 119 height 131
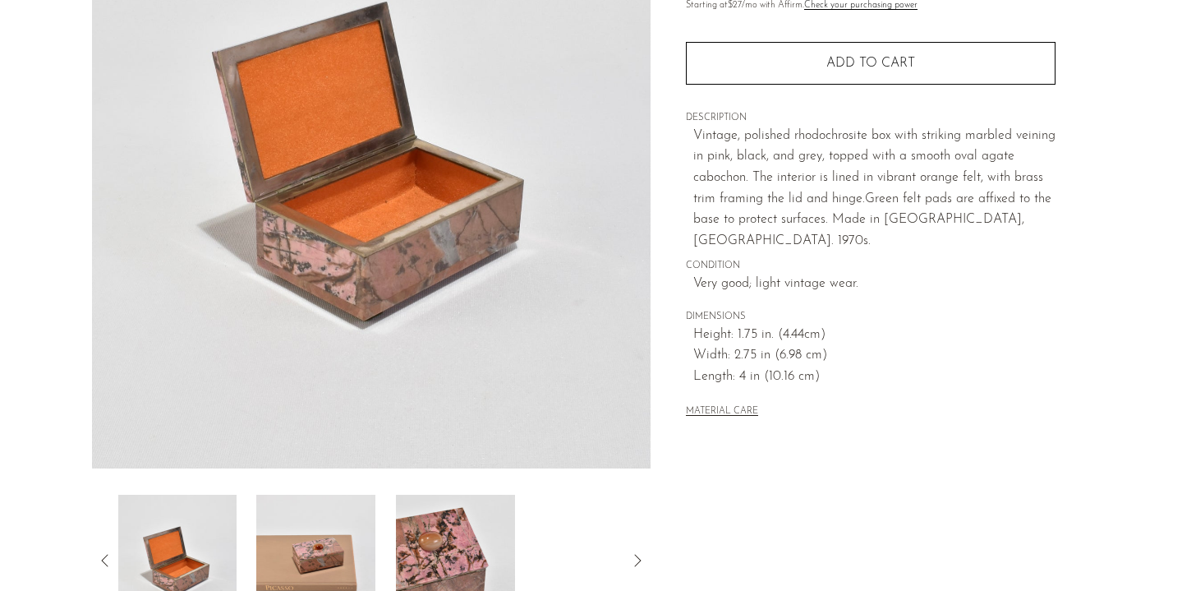
click at [356, 540] on img at bounding box center [315, 559] width 119 height 131
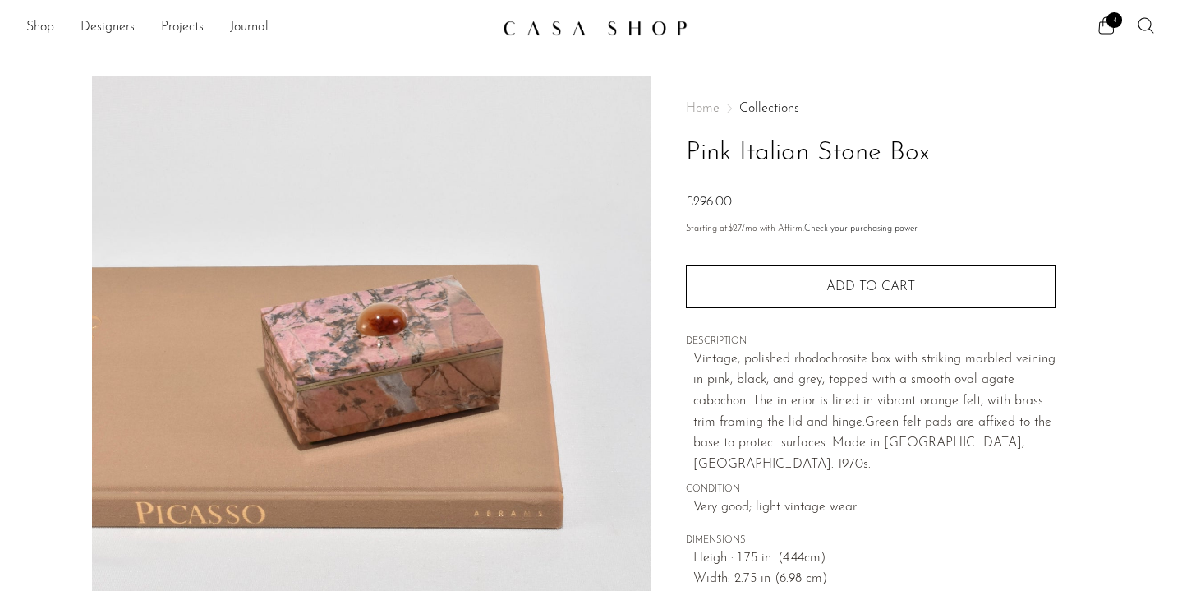
scroll to position [0, 0]
click at [29, 29] on link "Shop" at bounding box center [40, 27] width 28 height 21
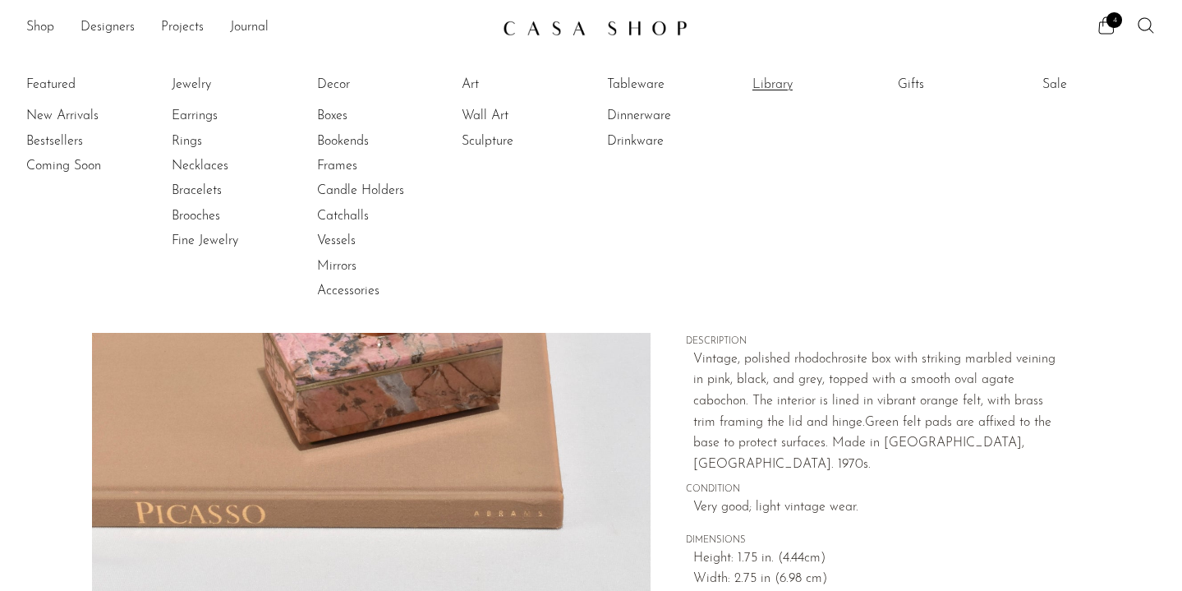
click at [784, 90] on link "Library" at bounding box center [813, 85] width 123 height 18
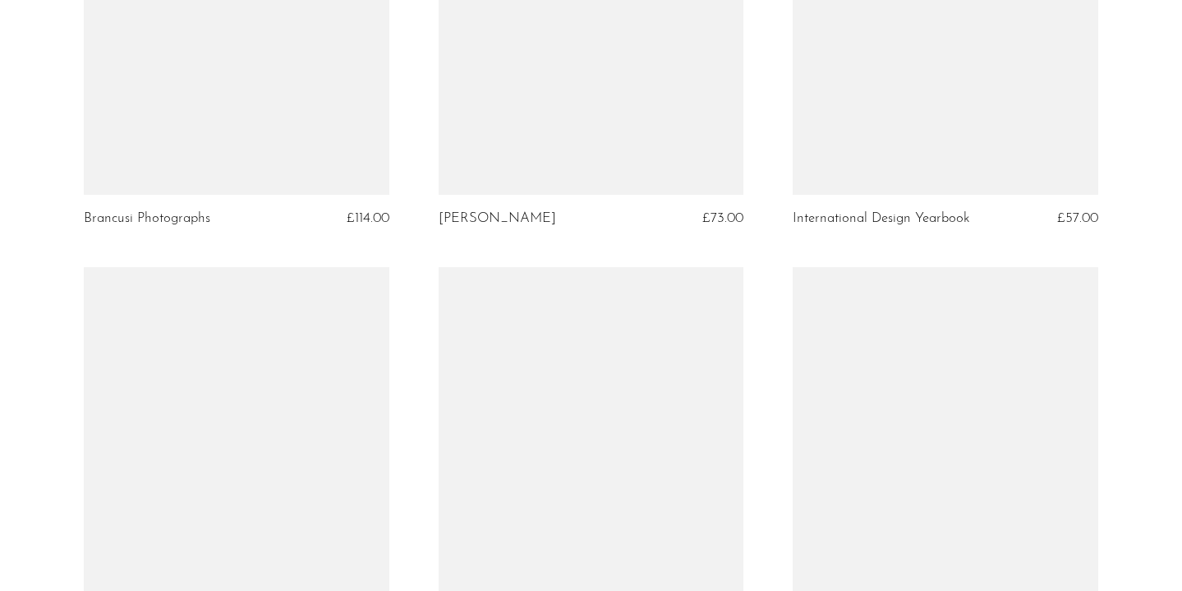
scroll to position [4491, 0]
